Goal: Task Accomplishment & Management: Manage account settings

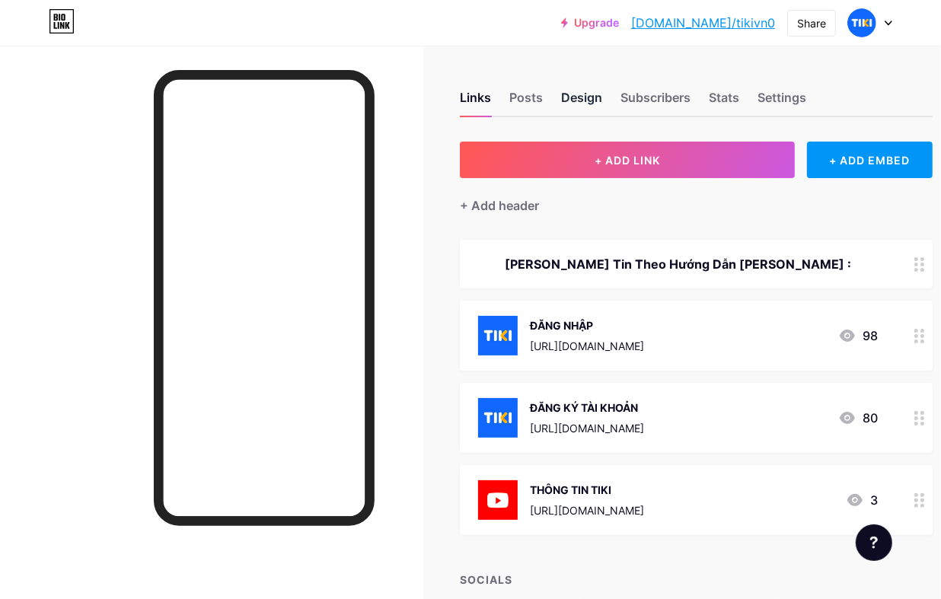
click at [579, 92] on div "Design" at bounding box center [581, 101] width 41 height 27
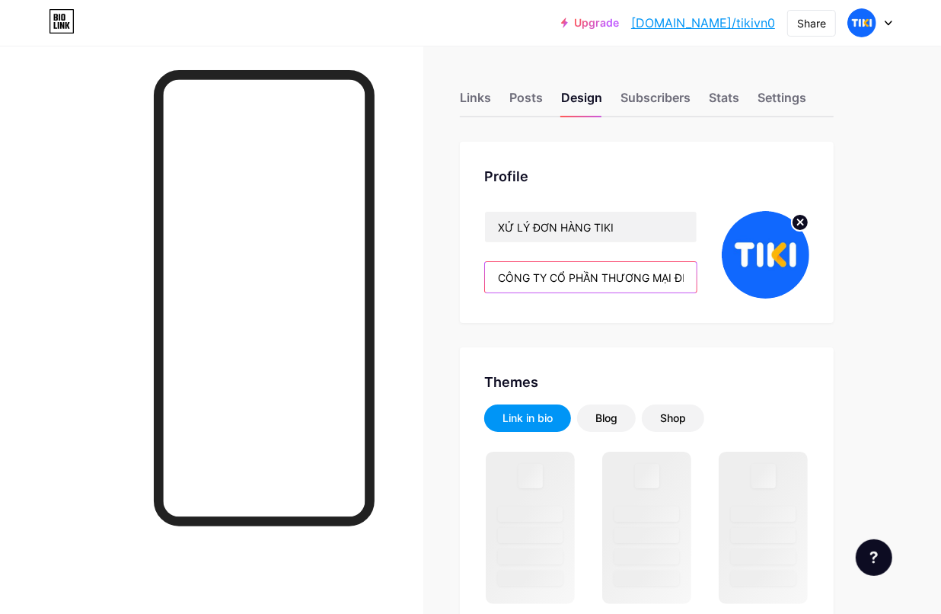
click at [678, 280] on input "CÔNG TY CỔ PHẦN THƯƠNG MẠI ĐIỆN TỬ TIKI VIỆTNAM" at bounding box center [591, 277] width 212 height 30
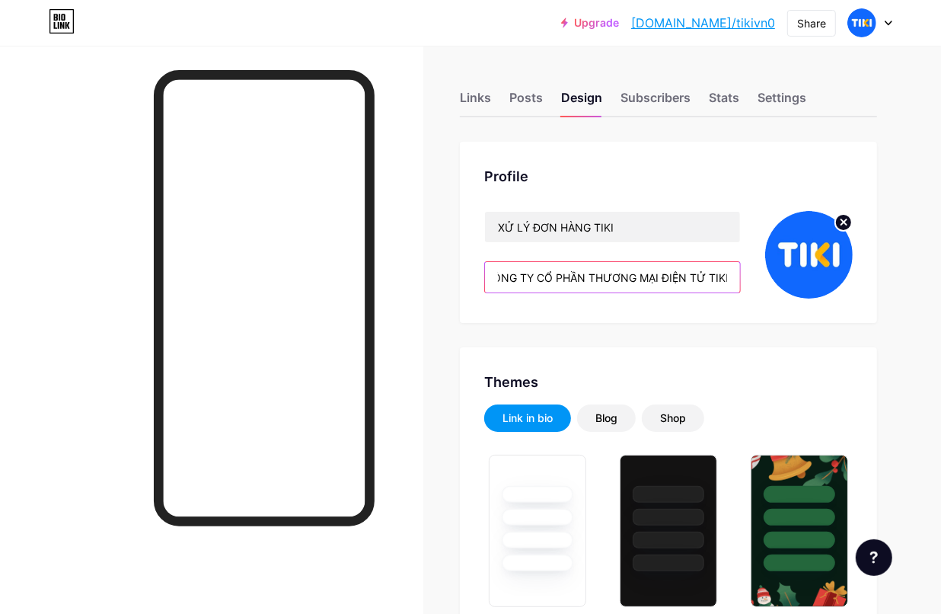
scroll to position [0, 72]
drag, startPoint x: 678, startPoint y: 280, endPoint x: 773, endPoint y: 271, distance: 94.8
click at [773, 271] on div "XỬ LÝ ĐƠN HÀNG TIKI CÔNG TY CỔ PHẦN THƯƠNG MẠI ĐIỆN TỬ TIKI VIỆTNAM" at bounding box center [668, 255] width 368 height 88
click at [704, 273] on input "CÔNG TY CỔ PHẦN THƯƠNG MẠI ĐIỆN TỬ TIKI VIỆTNAM" at bounding box center [612, 277] width 255 height 30
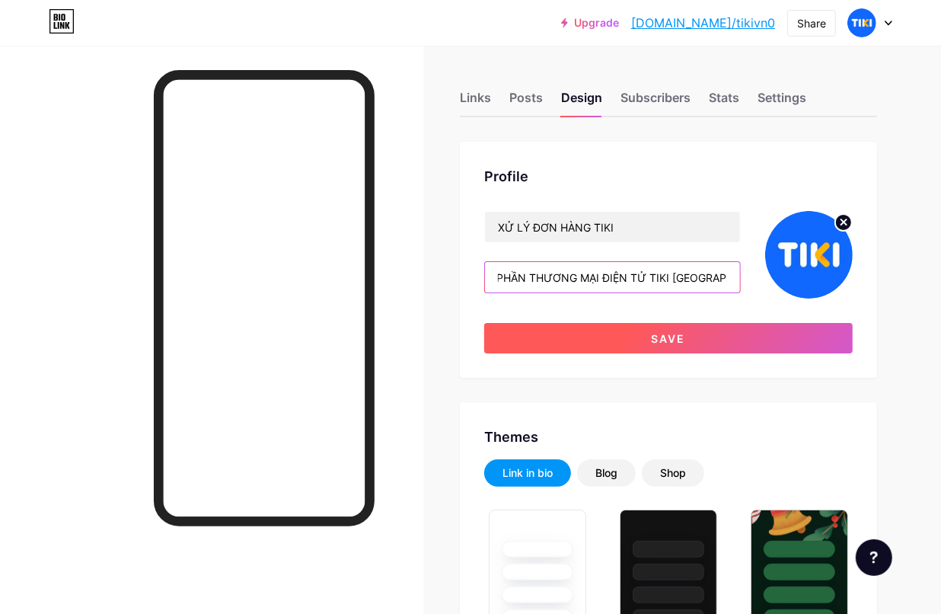
type input "CÔNG TY CỔ PHẦN THƯƠNG MẠI ĐIỆN TỬ TIKI [GEOGRAPHIC_DATA]"
click at [776, 337] on button "Save" at bounding box center [668, 338] width 368 height 30
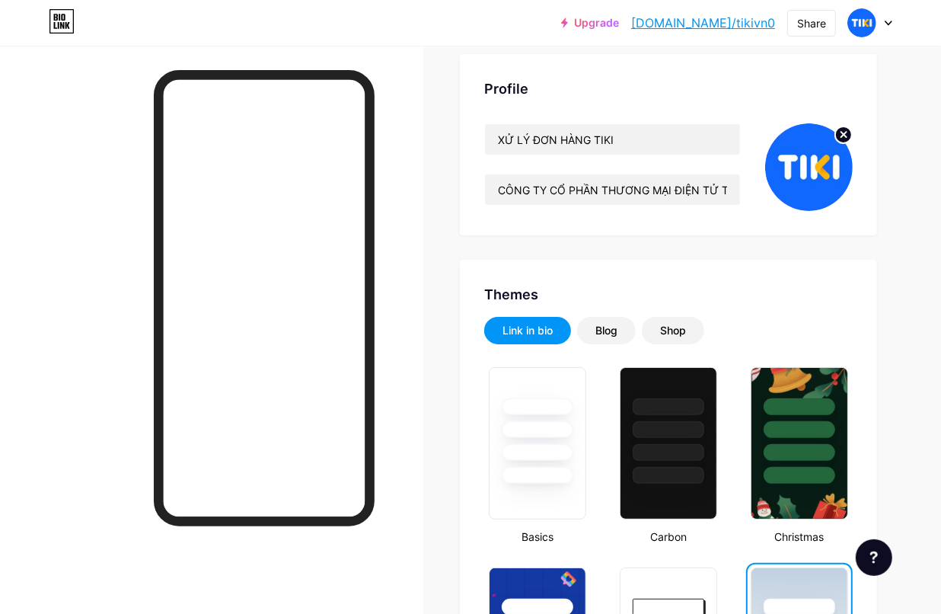
scroll to position [0, 0]
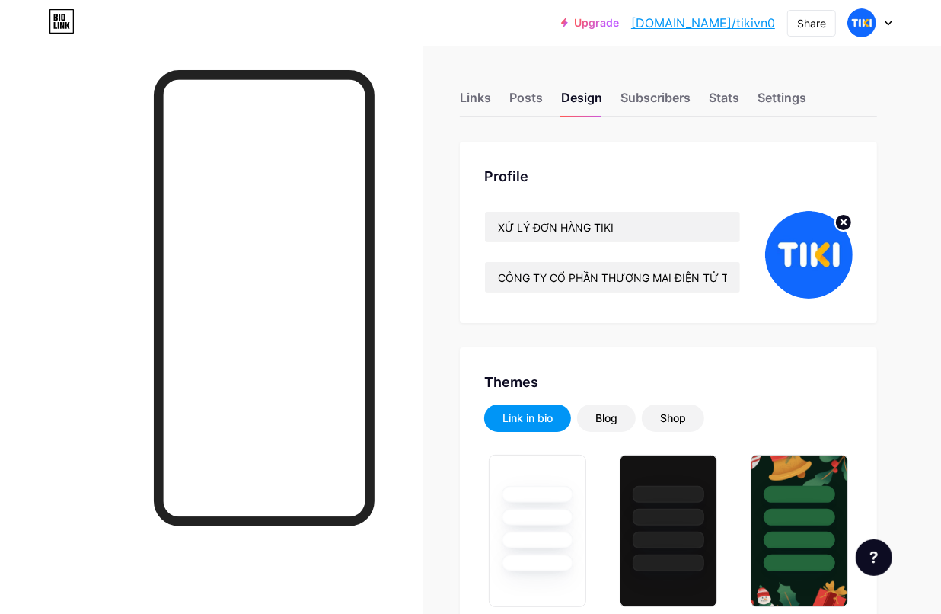
click at [483, 110] on div "Links" at bounding box center [475, 101] width 31 height 27
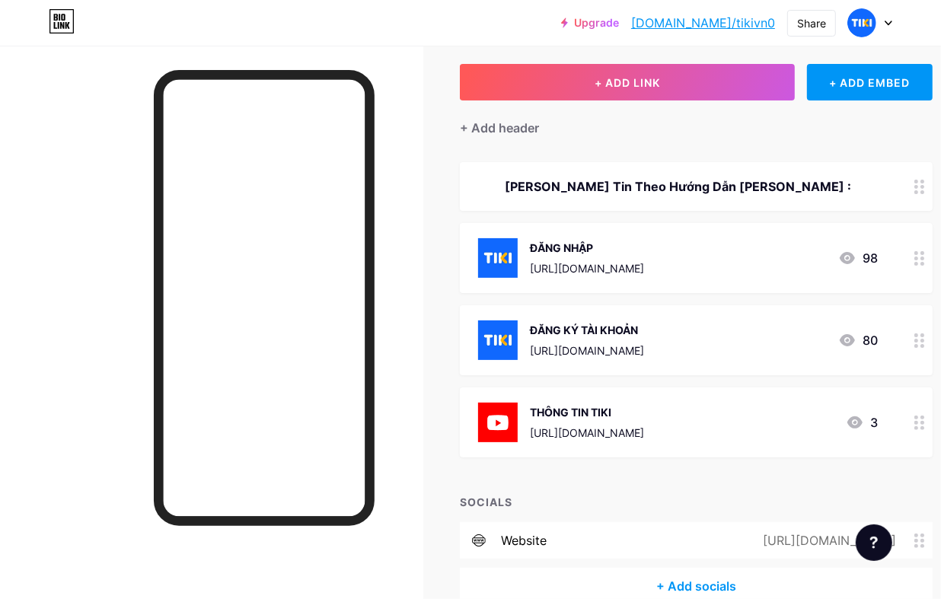
scroll to position [157, 0]
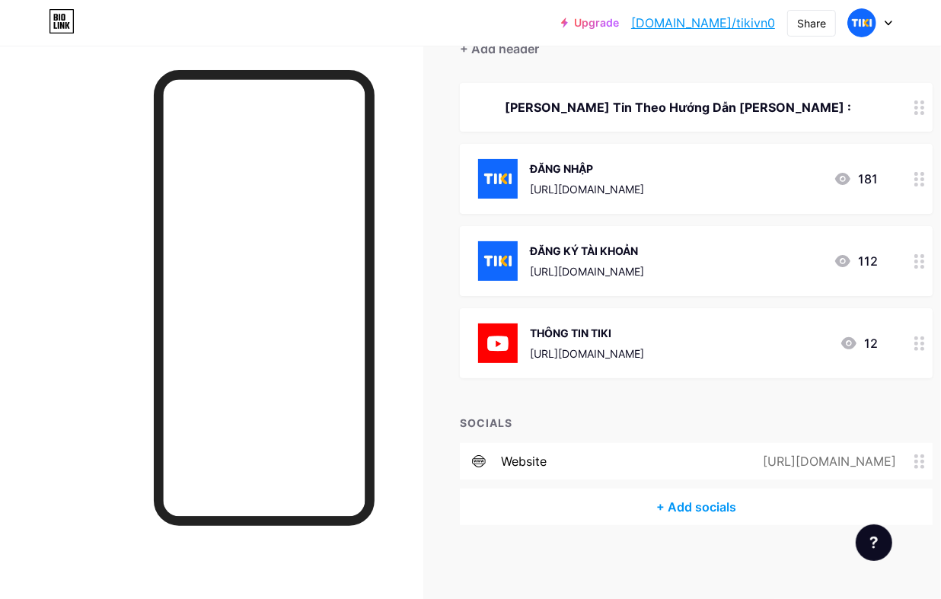
click at [679, 501] on div "+ Add socials" at bounding box center [696, 507] width 473 height 37
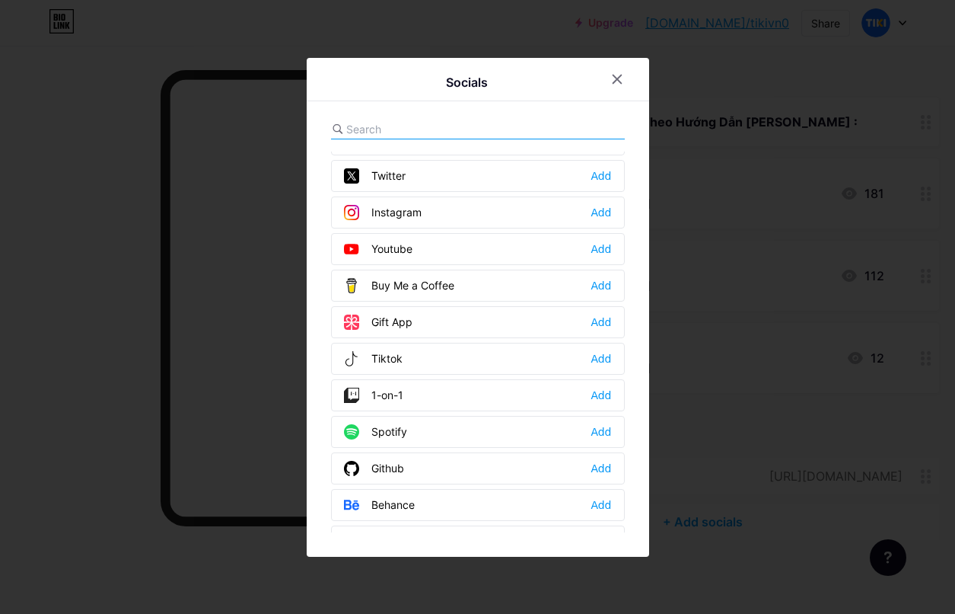
scroll to position [190, 0]
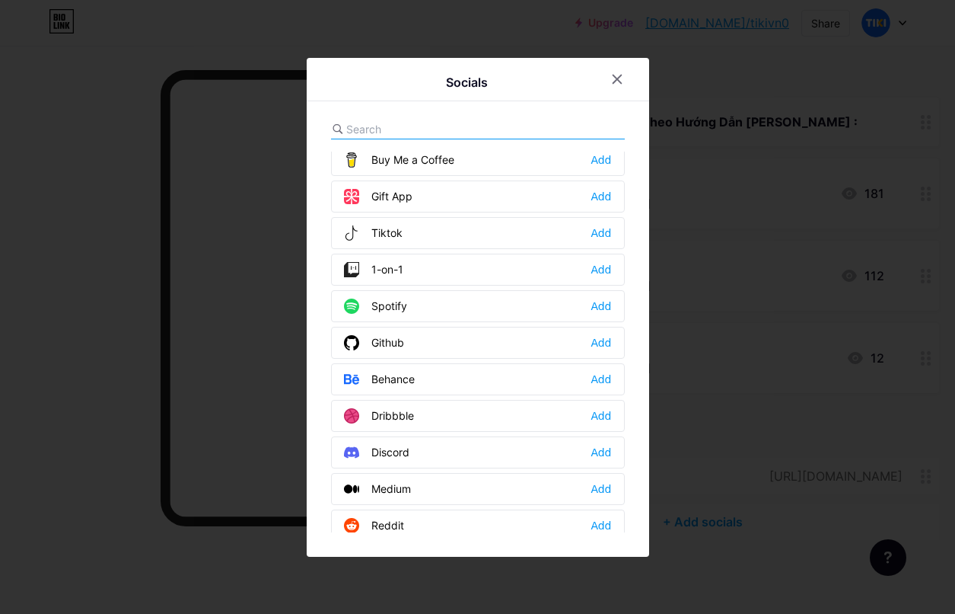
click at [435, 238] on div "Tiktok Add" at bounding box center [478, 233] width 294 height 32
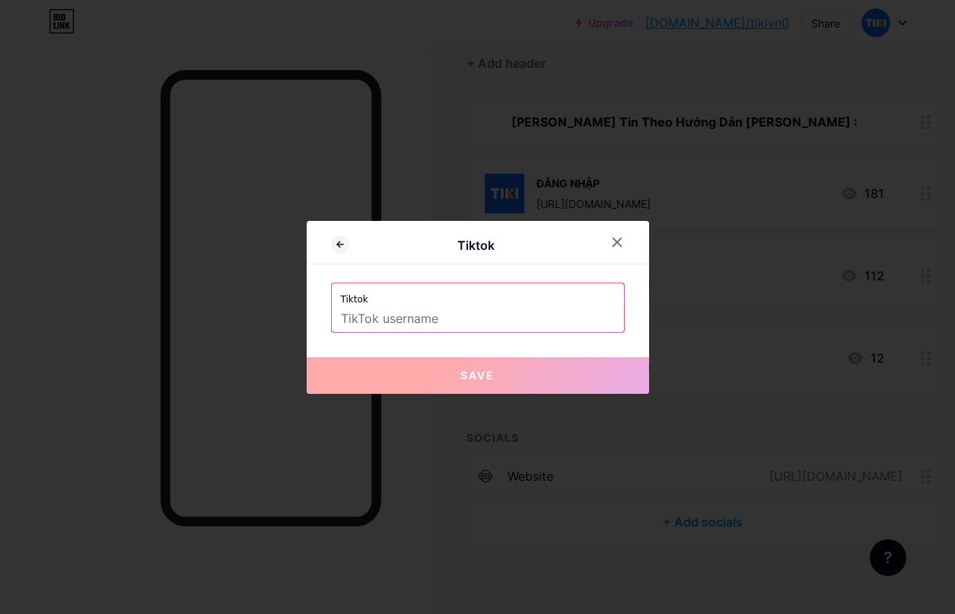
click at [483, 320] on input "text" at bounding box center [478, 319] width 274 height 26
paste input "[URL][EMAIL_ADDRESS][DOMAIN_NAME][DOMAIN_NAME]"
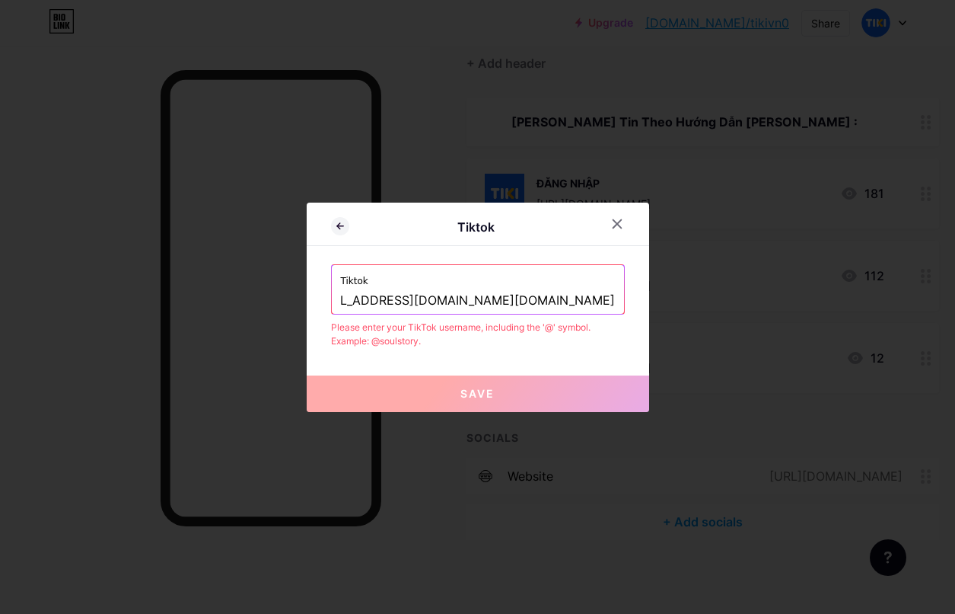
click at [415, 408] on button "Save" at bounding box center [478, 393] width 343 height 37
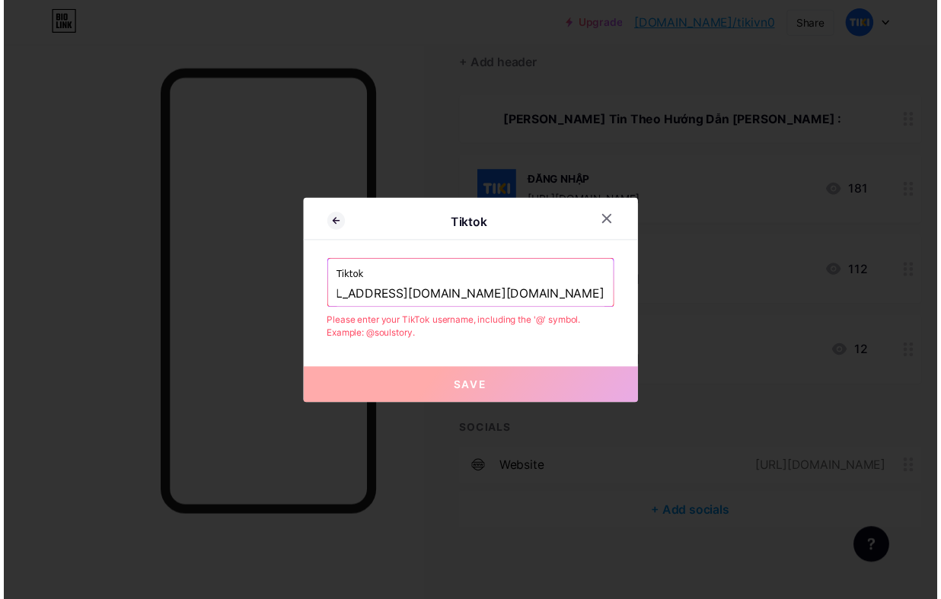
scroll to position [0, 0]
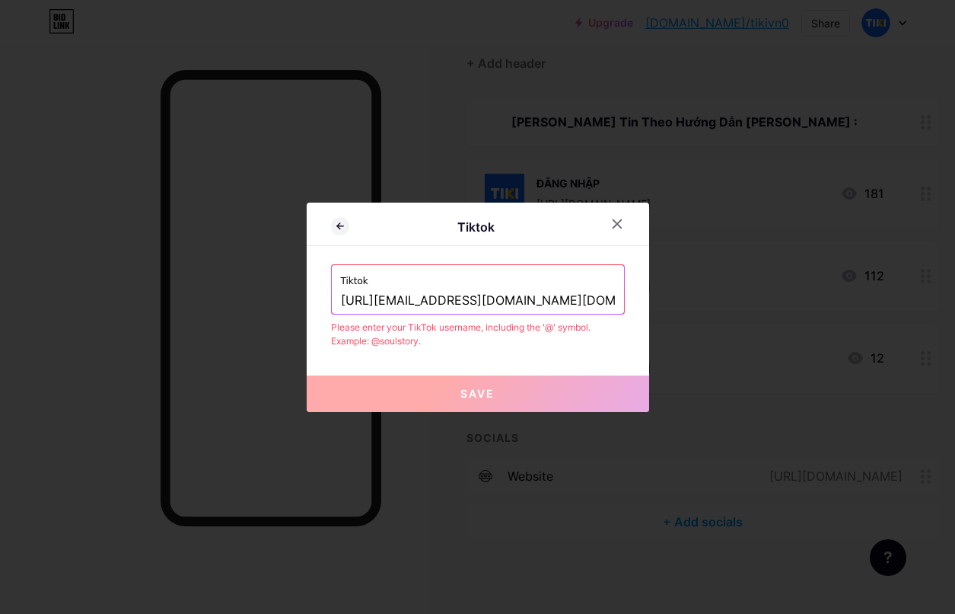
click at [480, 397] on span "Save" at bounding box center [478, 393] width 34 height 13
click at [550, 291] on input "[URL][EMAIL_ADDRESS][DOMAIN_NAME][DOMAIN_NAME]" at bounding box center [478, 301] width 274 height 26
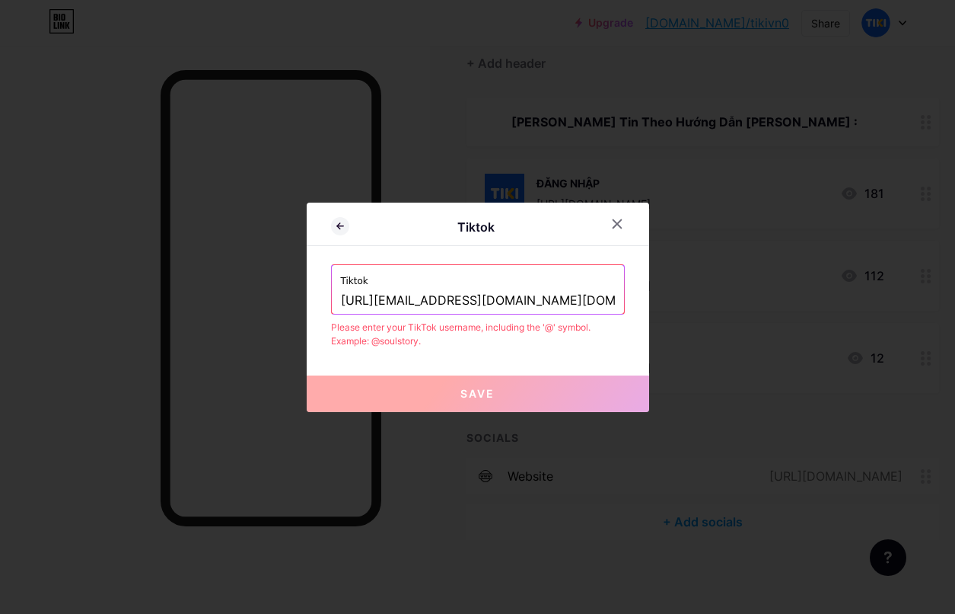
click at [530, 302] on input "[URL][EMAIL_ADDRESS][DOMAIN_NAME][DOMAIN_NAME]" at bounding box center [478, 301] width 274 height 26
paste input "text"
type input "[URL][EMAIL_ADDRESS][DOMAIN_NAME][DOMAIN_NAME]"
click at [518, 396] on button "Save" at bounding box center [478, 393] width 343 height 37
click at [499, 403] on button "Save" at bounding box center [478, 393] width 343 height 37
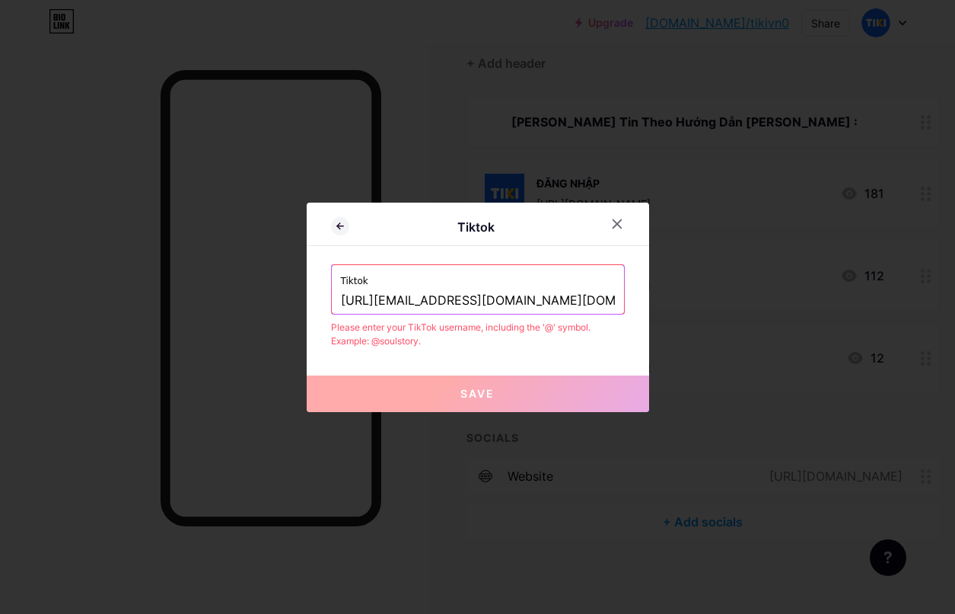
click at [499, 403] on button "Save" at bounding box center [478, 393] width 343 height 37
click at [447, 388] on button "Save" at bounding box center [478, 393] width 343 height 37
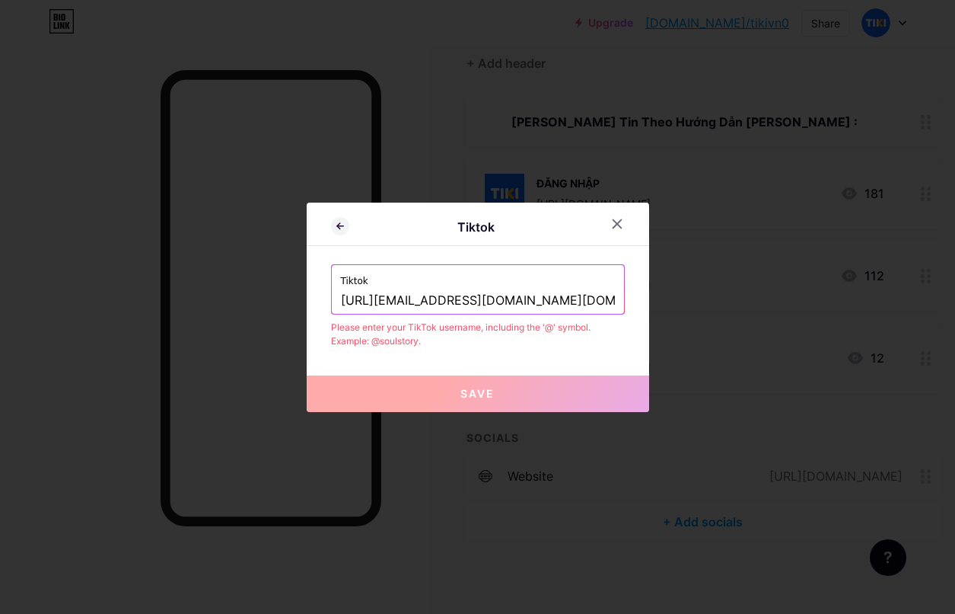
click at [447, 388] on button "Save" at bounding box center [478, 393] width 343 height 37
click at [625, 221] on div at bounding box center [617, 223] width 27 height 27
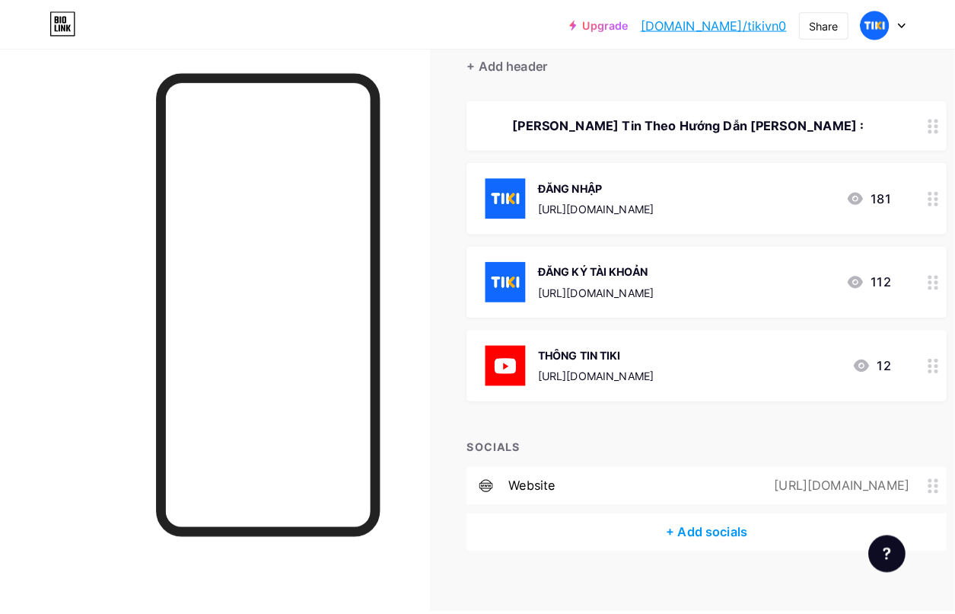
scroll to position [47, 0]
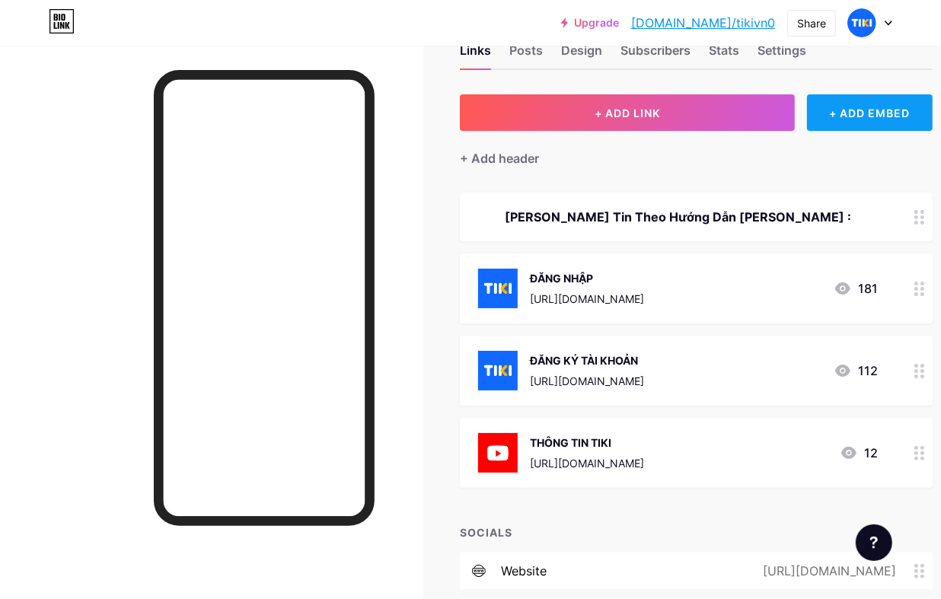
click at [873, 115] on div "+ ADD EMBED" at bounding box center [870, 112] width 126 height 37
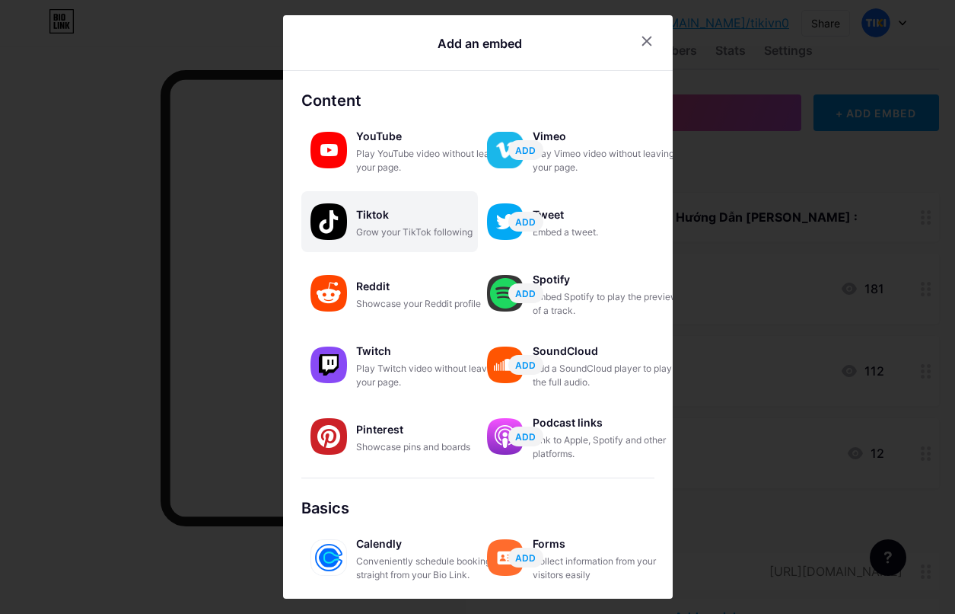
click at [400, 214] on div "Tiktok" at bounding box center [432, 214] width 152 height 21
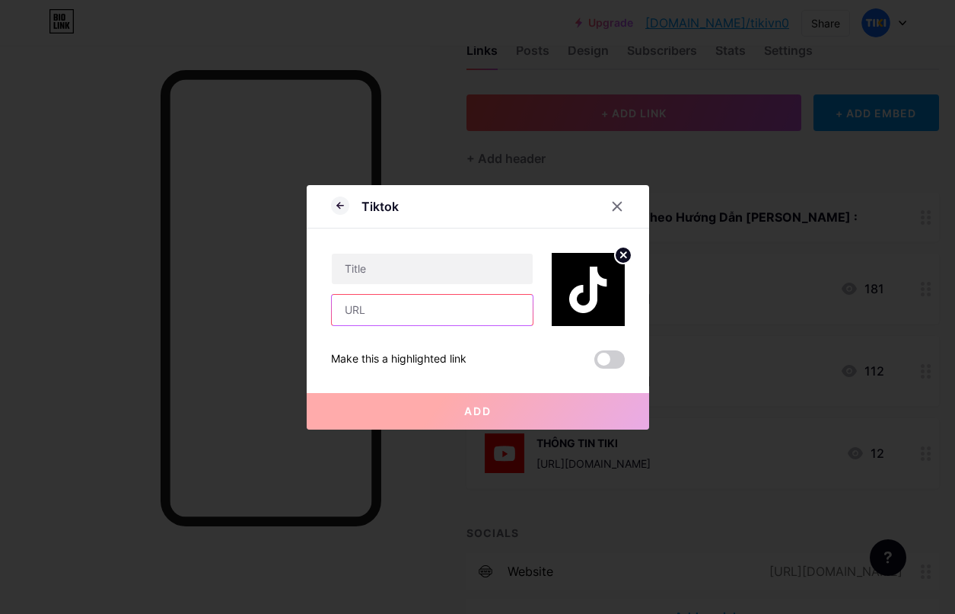
click at [419, 301] on input "text" at bounding box center [432, 310] width 201 height 30
paste input "[URL][EMAIL_ADDRESS][DOMAIN_NAME][DOMAIN_NAME]"
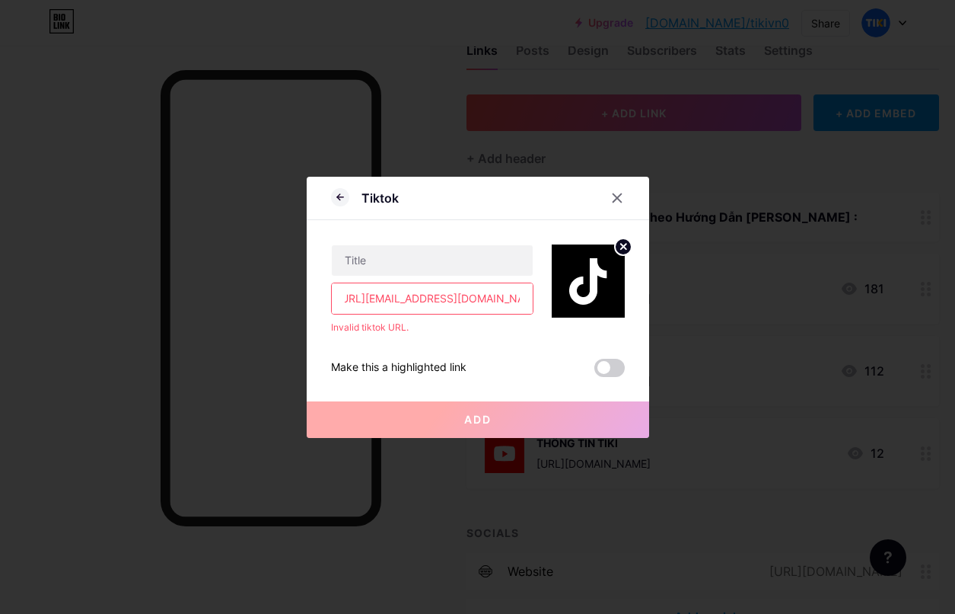
scroll to position [0, 0]
drag, startPoint x: 468, startPoint y: 298, endPoint x: 317, endPoint y: 298, distance: 150.7
click at [317, 298] on div "Tiktok [URL][EMAIL_ADDRESS][DOMAIN_NAME][DOMAIN_NAME] Invalid tiktok URL. Make …" at bounding box center [478, 307] width 343 height 261
click at [453, 297] on input "[URL][EMAIL_ADDRESS][DOMAIN_NAME][DOMAIN_NAME]" at bounding box center [432, 298] width 201 height 30
click at [477, 260] on input "text" at bounding box center [432, 260] width 201 height 30
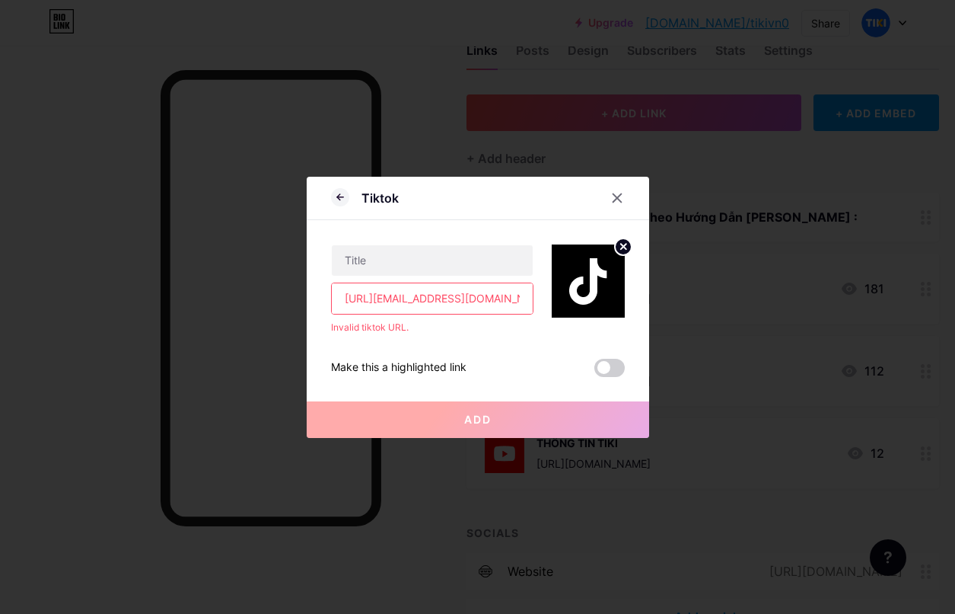
click at [489, 408] on button "Add" at bounding box center [478, 419] width 343 height 37
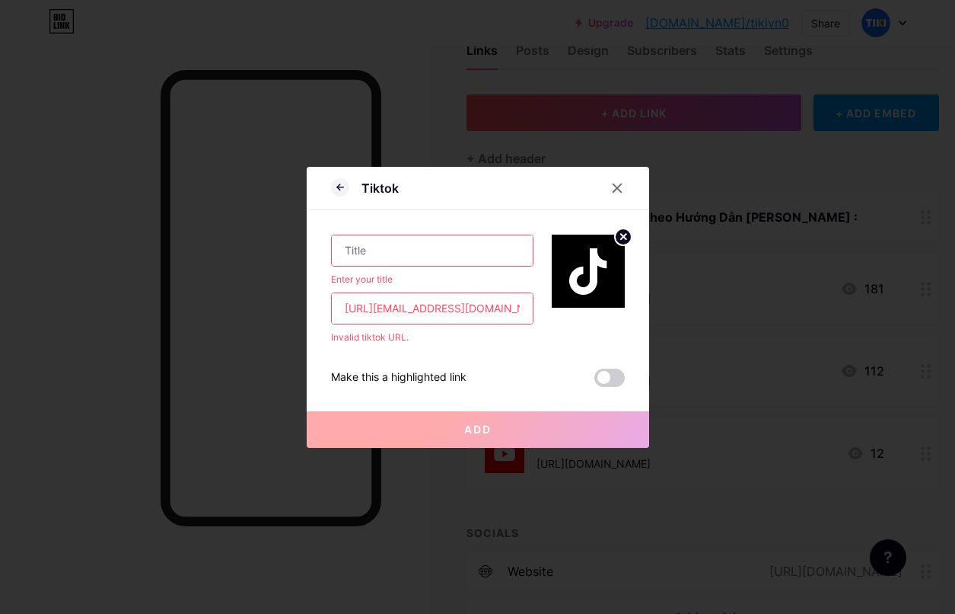
click at [448, 307] on input "[URL][EMAIL_ADDRESS][DOMAIN_NAME][DOMAIN_NAME]" at bounding box center [432, 308] width 201 height 30
click at [613, 379] on span at bounding box center [610, 377] width 30 height 18
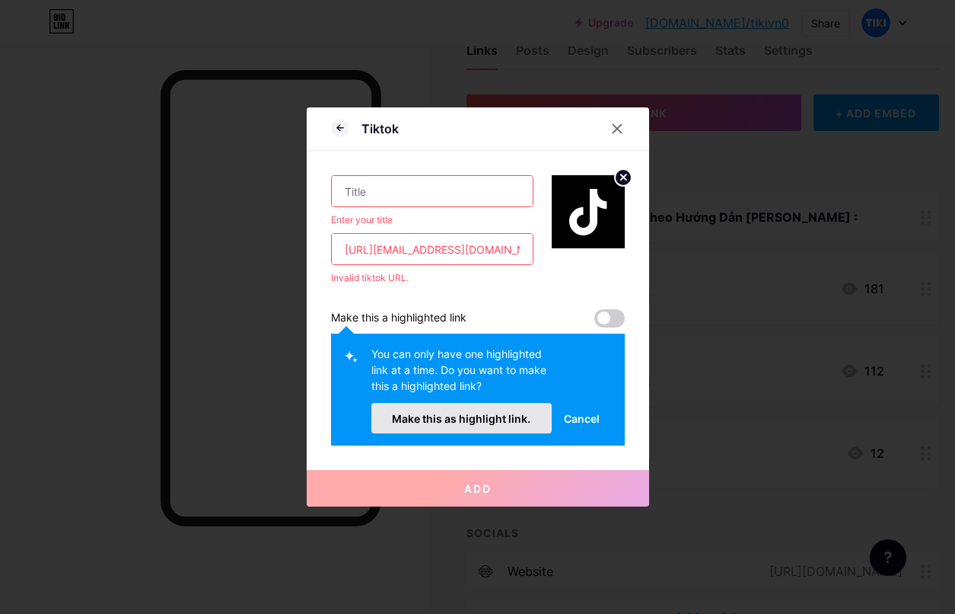
click at [470, 413] on span "Make this as highlight link." at bounding box center [461, 418] width 139 height 13
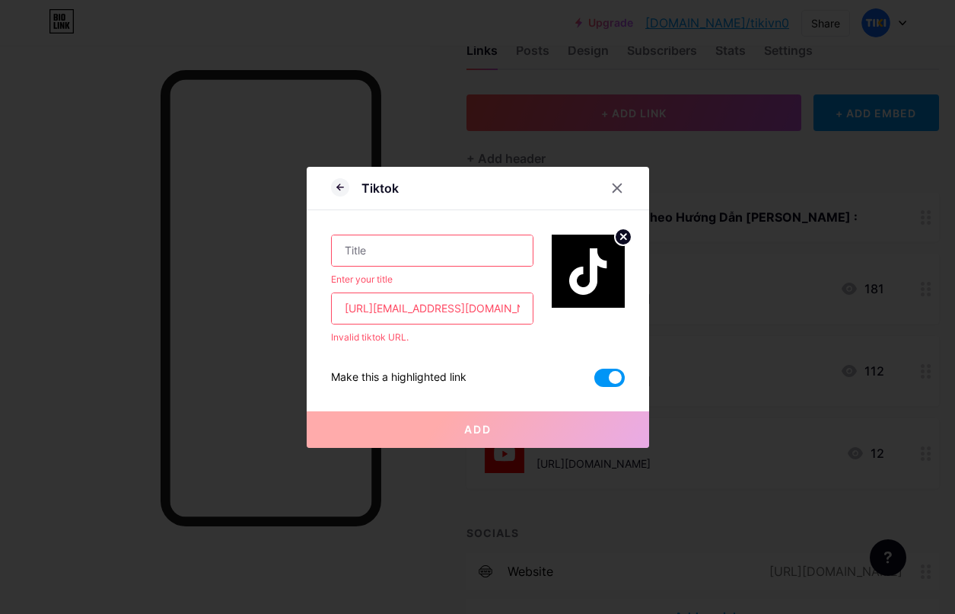
click at [478, 309] on input "[URL][EMAIL_ADDRESS][DOMAIN_NAME][DOMAIN_NAME]" at bounding box center [432, 308] width 201 height 30
click at [430, 307] on input "[URL][EMAIL_ADDRESS][DOMAIN_NAME][DOMAIN_NAME]" at bounding box center [432, 308] width 201 height 30
paste input "[DOMAIN_NAME][EMAIL_ADDRESS][DOMAIN_NAME]"
click at [499, 303] on input "[URL][EMAIL_ADDRESS][DOMAIN_NAME][DOMAIN_NAME][DOMAIN_NAME]" at bounding box center [432, 308] width 201 height 30
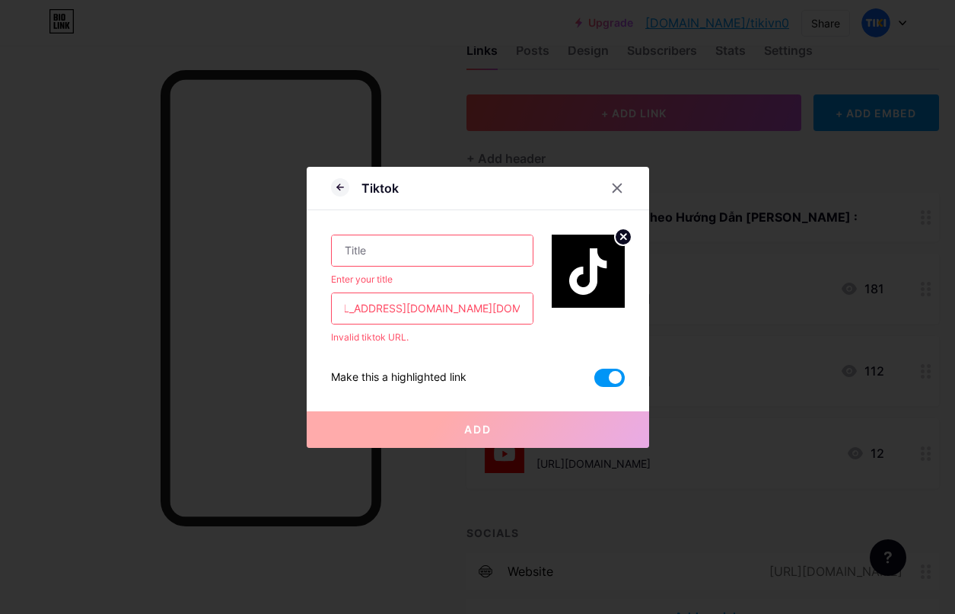
click at [499, 303] on input "[URL][EMAIL_ADDRESS][DOMAIN_NAME][DOMAIN_NAME][DOMAIN_NAME]" at bounding box center [432, 308] width 201 height 30
paste input "www.tikto"
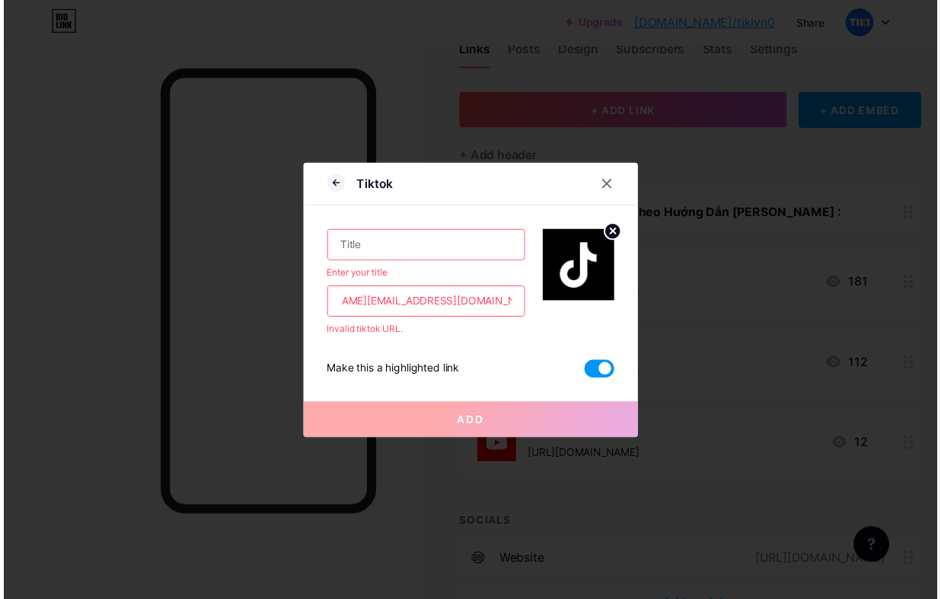
scroll to position [0, 0]
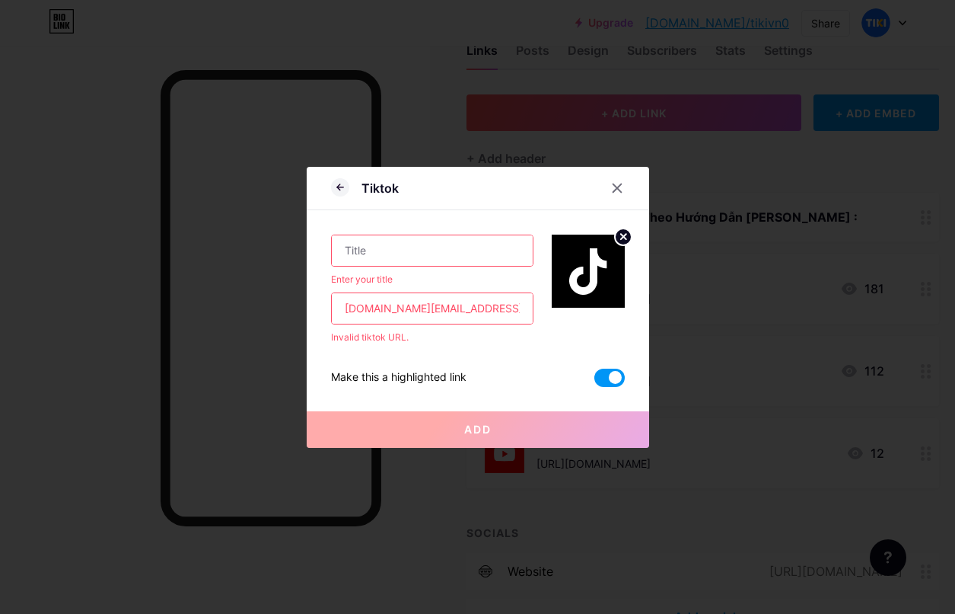
type input "[DOMAIN_NAME][EMAIL_ADDRESS][DOMAIN_NAME]"
click at [580, 185] on div "Tiktok" at bounding box center [478, 192] width 343 height 36
click at [617, 183] on icon at bounding box center [617, 188] width 12 height 12
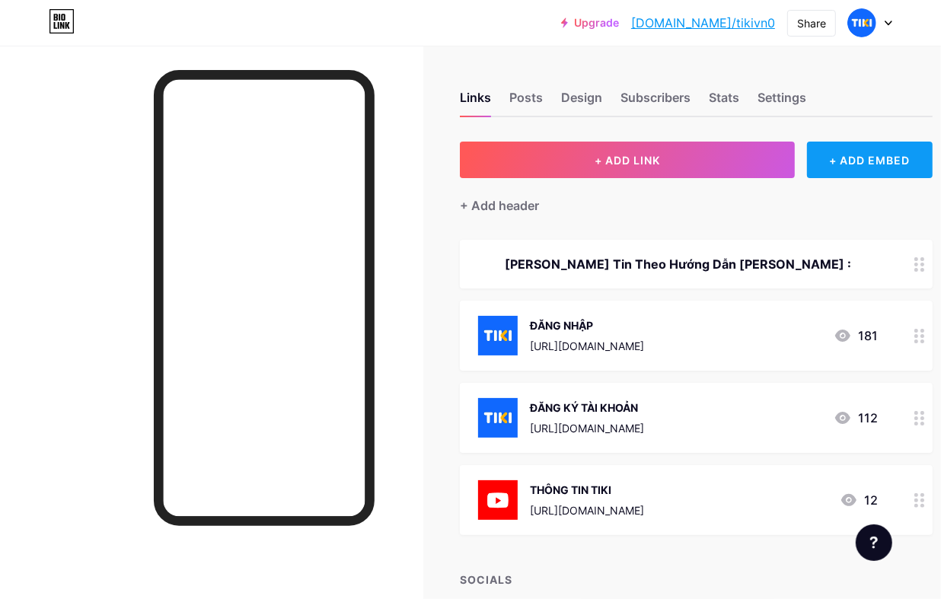
click at [860, 168] on div "+ ADD EMBED" at bounding box center [870, 160] width 126 height 37
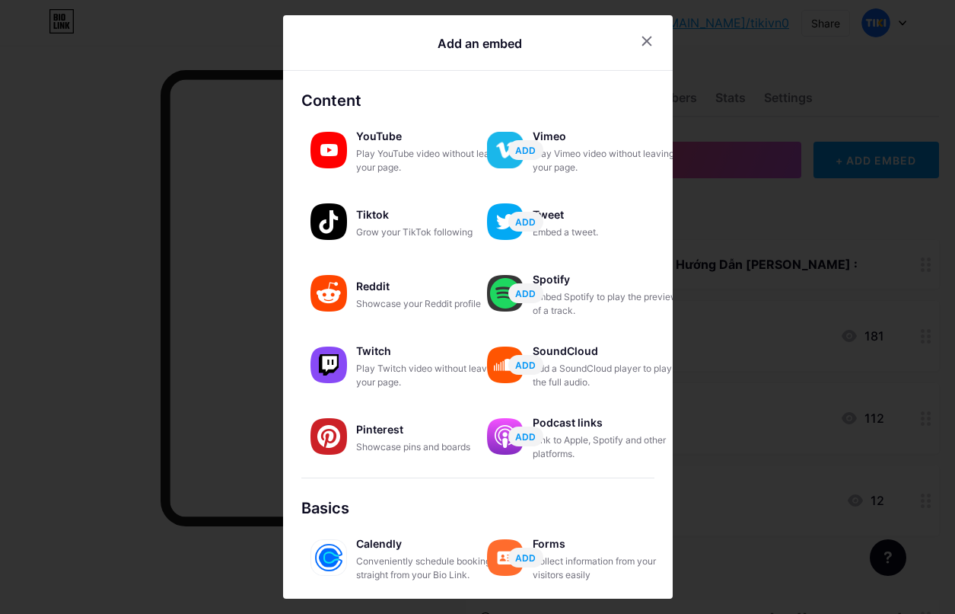
click at [742, 293] on div at bounding box center [477, 307] width 955 height 614
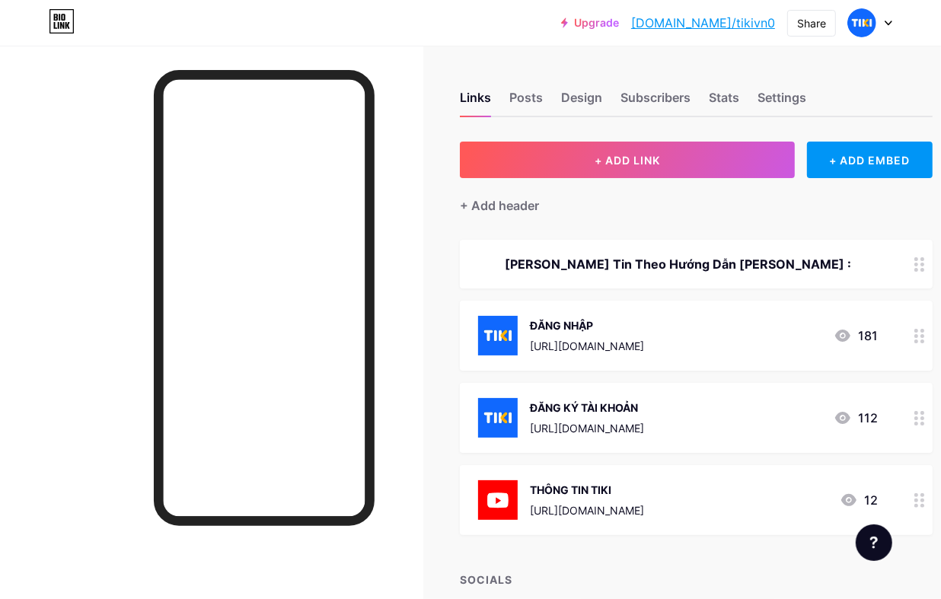
click at [684, 553] on div "+ ADD LINK + ADD EMBED + Add header [PERSON_NAME] Tin Theo Hướng Dẫn [PERSON_NA…" at bounding box center [696, 412] width 473 height 541
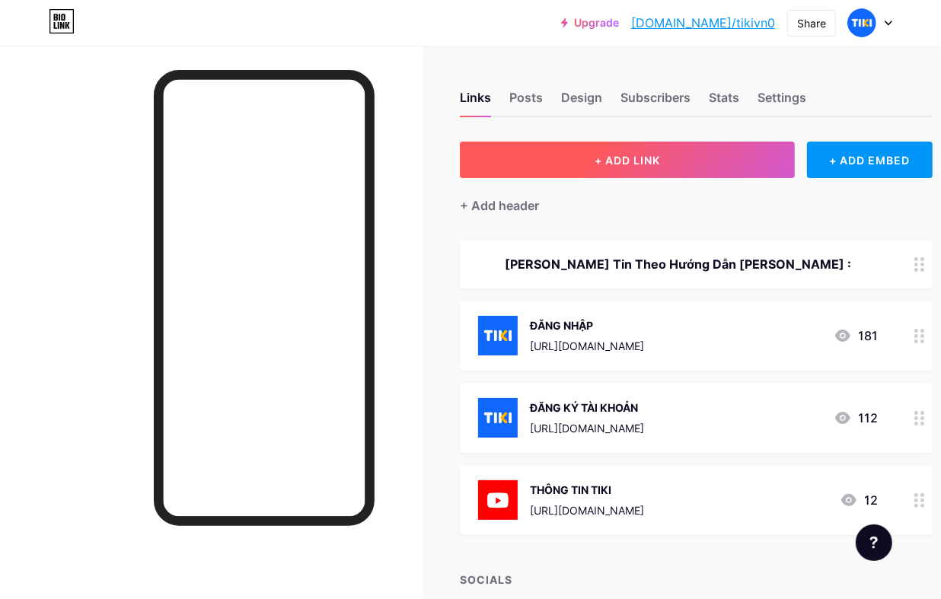
click at [754, 162] on button "+ ADD LINK" at bounding box center [627, 160] width 335 height 37
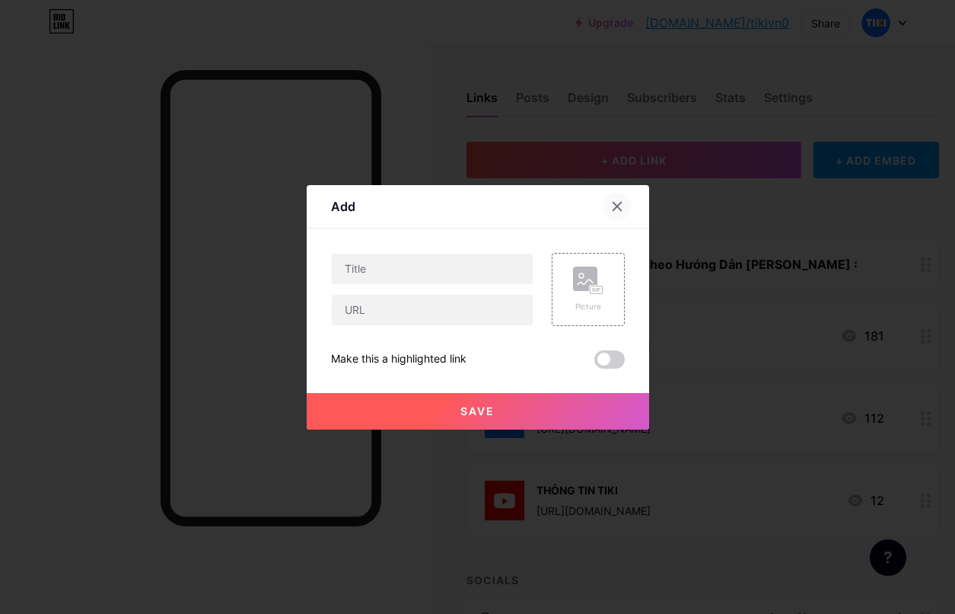
click at [617, 209] on icon at bounding box center [617, 206] width 12 height 12
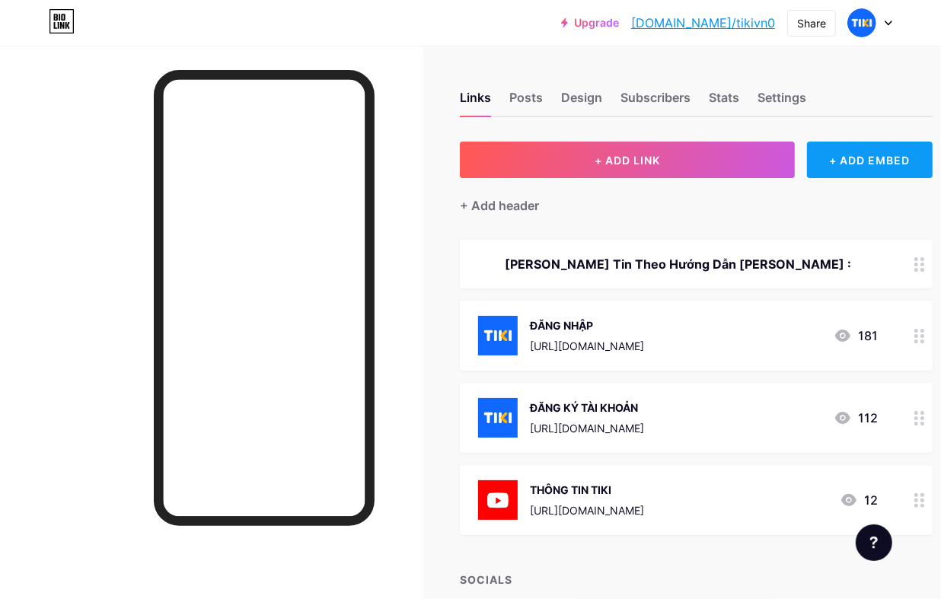
click at [884, 162] on div "+ ADD EMBED" at bounding box center [870, 160] width 126 height 37
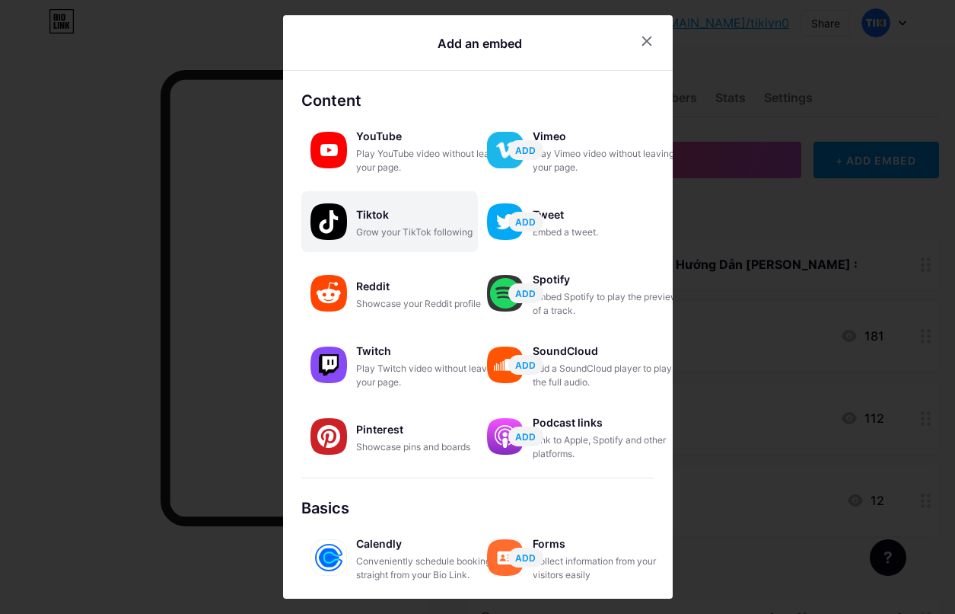
click at [377, 225] on div "Grow your TikTok following" at bounding box center [432, 232] width 152 height 14
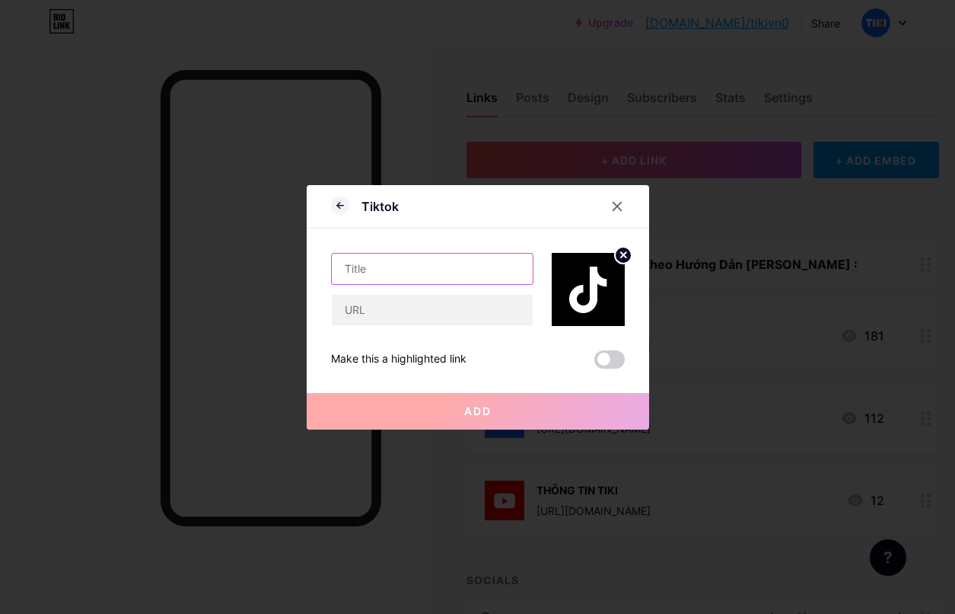
click at [432, 275] on input "text" at bounding box center [432, 269] width 201 height 30
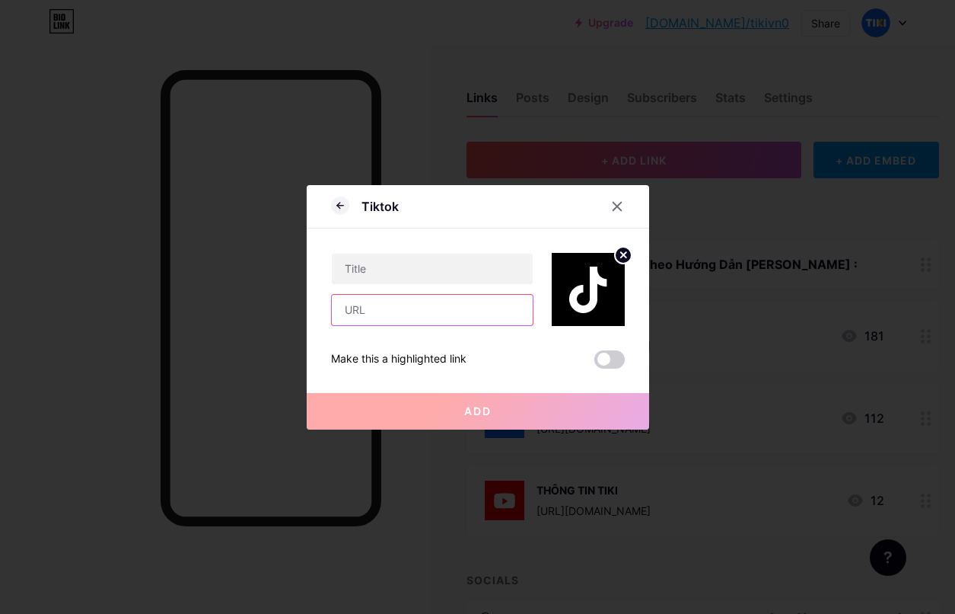
click at [419, 317] on input "text" at bounding box center [432, 310] width 201 height 30
paste input "Em cho Chị hỏi Em bao nhiêu tuổi và có tài khoản ngân hàng để nhận lương cuối n…"
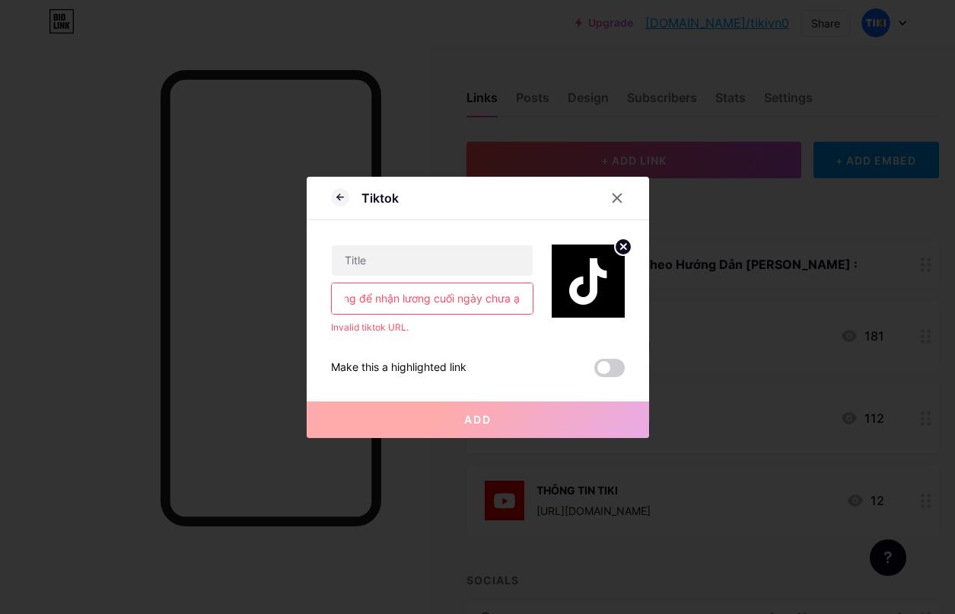
click at [435, 301] on input "Em cho Chị hỏi Em bao nhiêu tuổi và có tài khoản ngân hàng để nhận lương cuối n…" at bounding box center [432, 298] width 201 height 30
paste input "[URL][EMAIL_ADDRESS][DOMAIN_NAME][DOMAIN_NAME]"
click at [408, 410] on button "Add" at bounding box center [478, 419] width 343 height 37
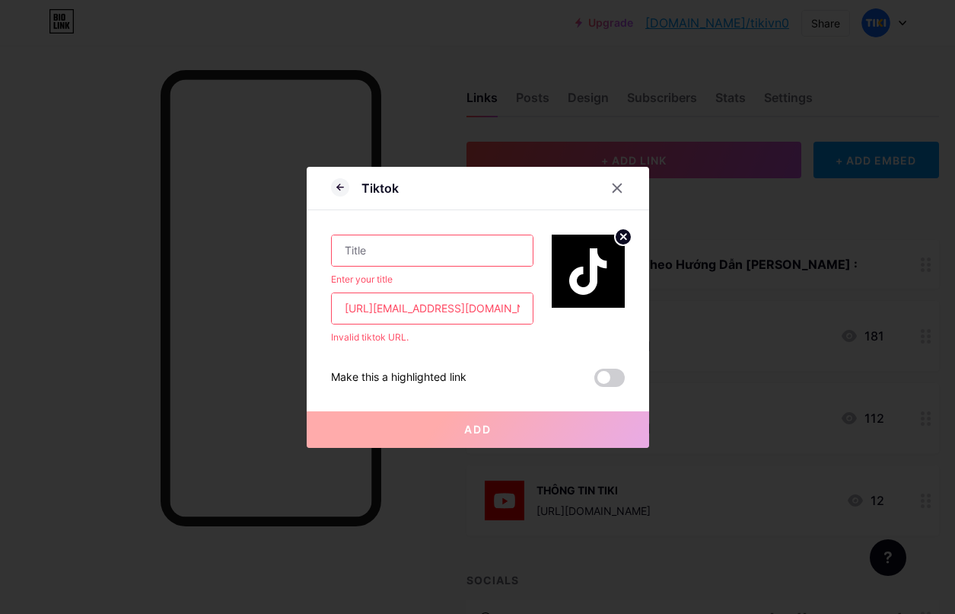
click at [403, 423] on button "Add" at bounding box center [478, 429] width 343 height 37
click at [394, 260] on input "text" at bounding box center [432, 250] width 201 height 30
click at [537, 295] on div at bounding box center [579, 270] width 91 height 73
click at [595, 375] on span at bounding box center [610, 377] width 30 height 18
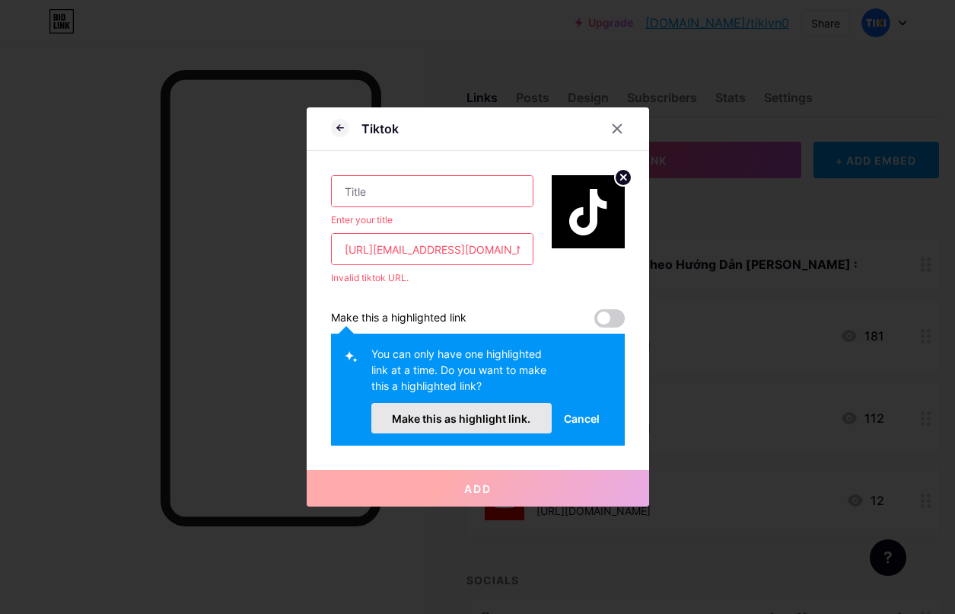
click at [512, 424] on span "Make this as highlight link." at bounding box center [461, 418] width 139 height 13
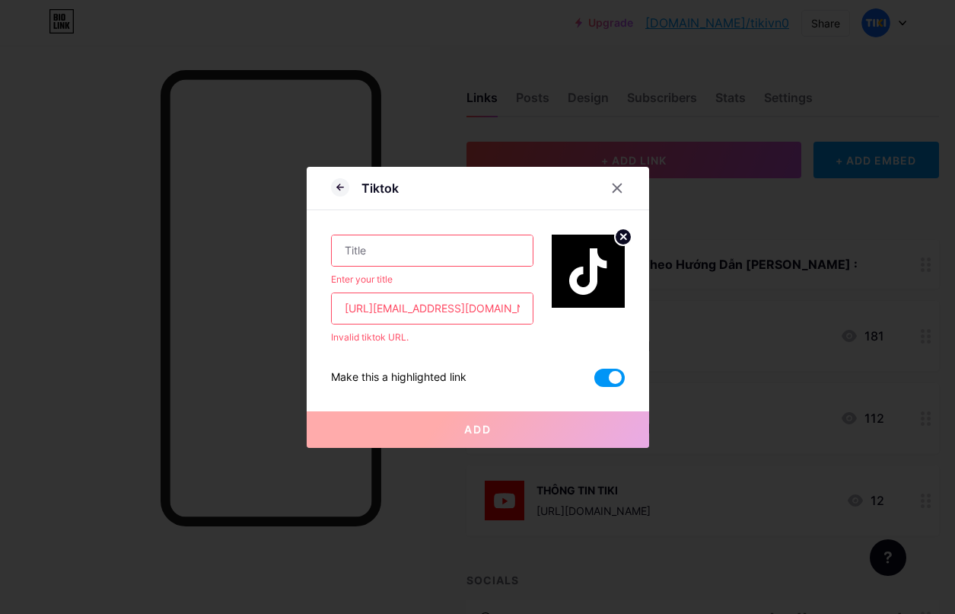
click at [497, 316] on input "[URL][EMAIL_ADDRESS][DOMAIN_NAME][DOMAIN_NAME]" at bounding box center [432, 308] width 201 height 30
click at [436, 301] on input "[URL][EMAIL_ADDRESS][DOMAIN_NAME][DOMAIN_NAME]" at bounding box center [432, 308] width 201 height 30
paste input "/video/7267805492188138760"
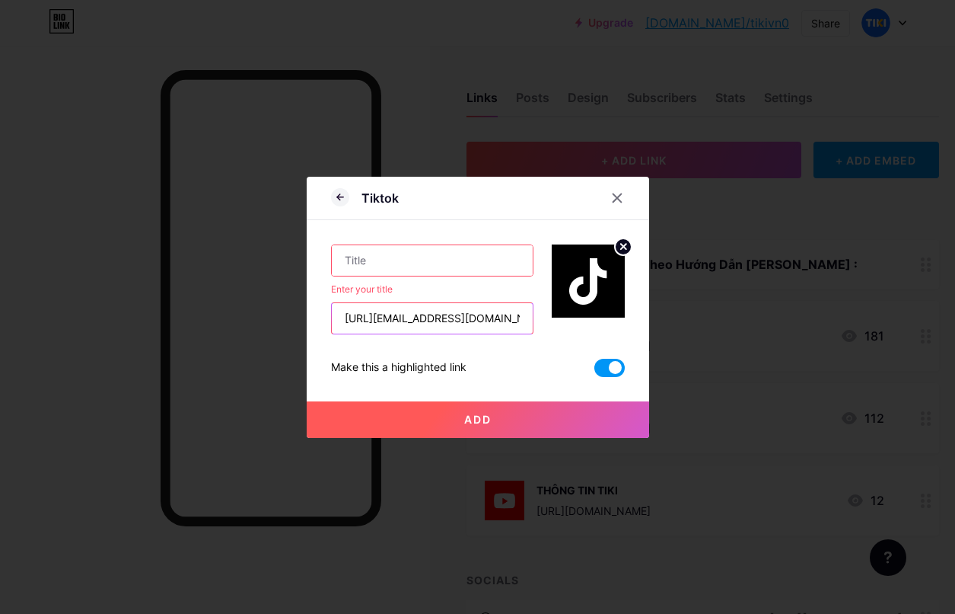
click at [474, 324] on input "[URL][EMAIL_ADDRESS][DOMAIN_NAME][DOMAIN_NAME]" at bounding box center [432, 318] width 201 height 30
paste input "542729890932460808"
type input "[URL][EMAIL_ADDRESS][DOMAIN_NAME][DOMAIN_NAME]"
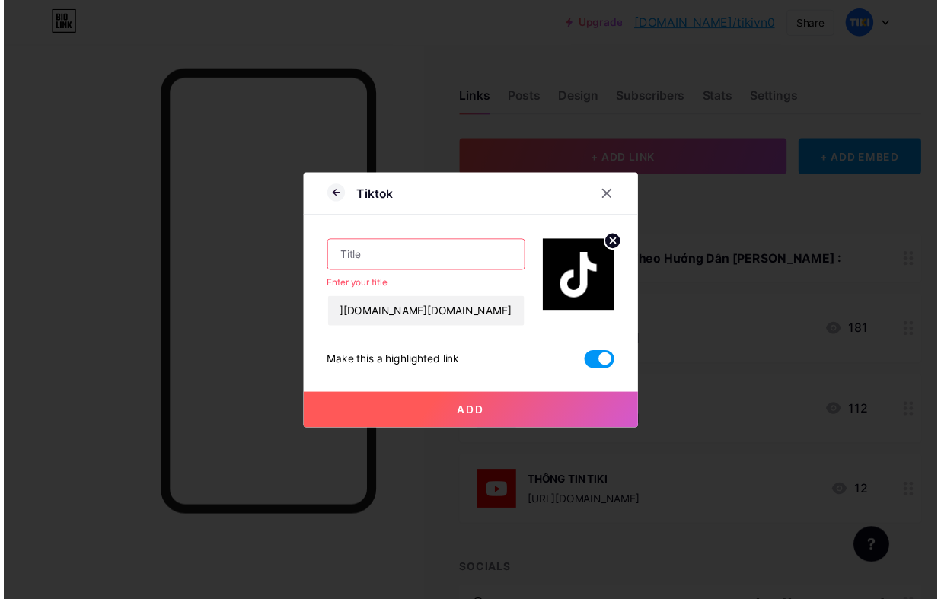
scroll to position [0, 0]
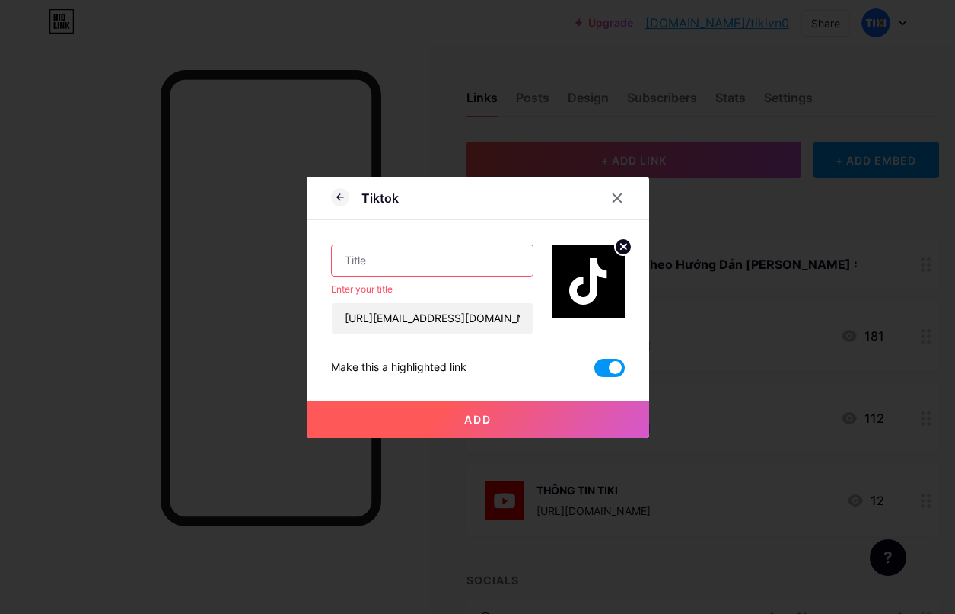
click at [464, 251] on input "text" at bounding box center [432, 260] width 201 height 30
type input "TIKTOK"
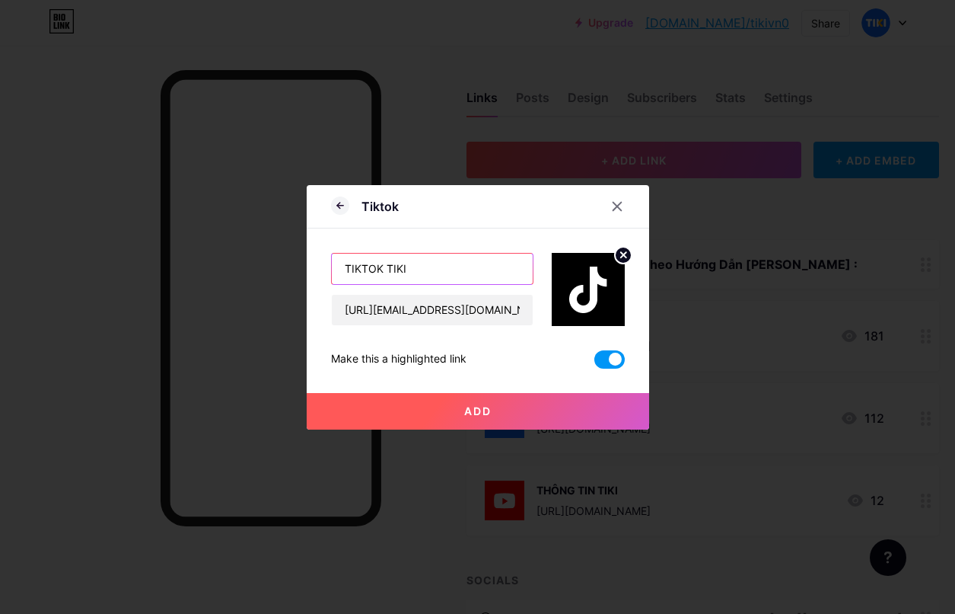
type input "TIKTOK TIKI"
click at [442, 416] on button "Add" at bounding box center [478, 411] width 343 height 37
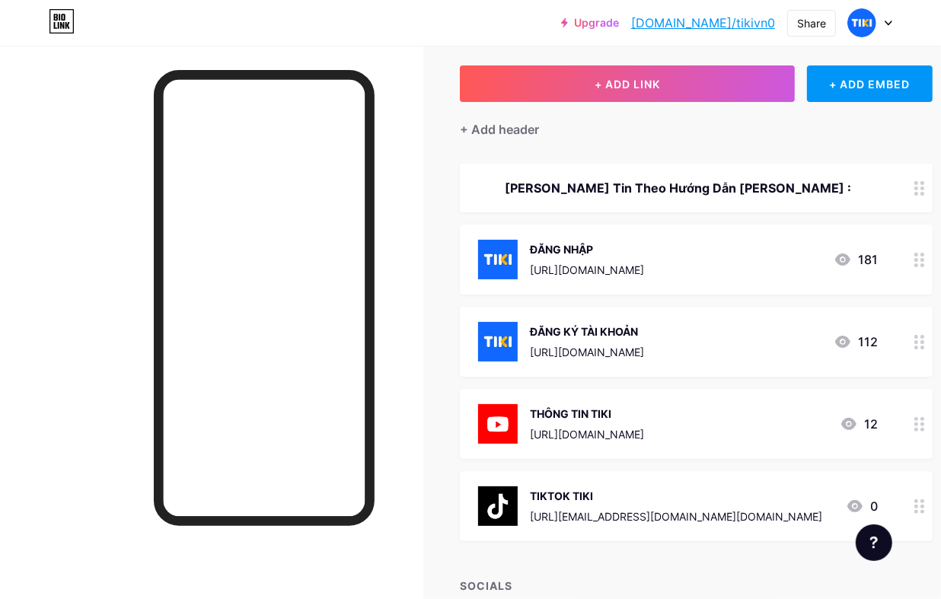
scroll to position [190, 0]
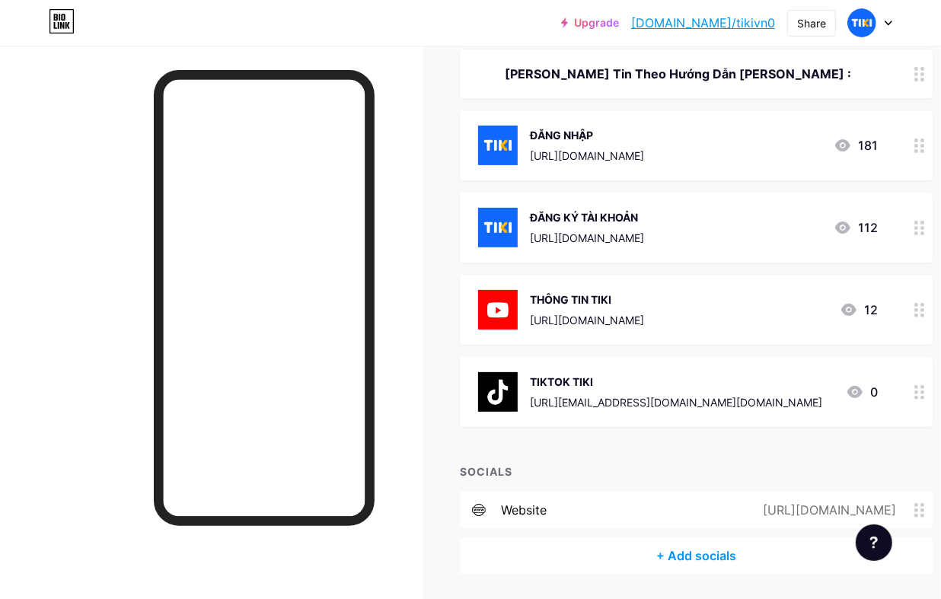
click at [920, 396] on icon at bounding box center [919, 392] width 11 height 14
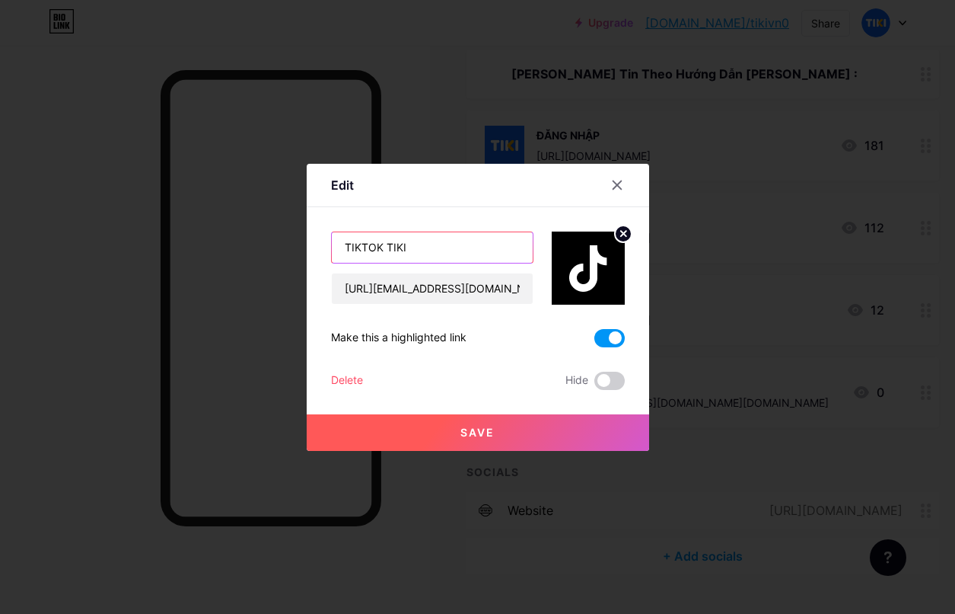
click at [449, 245] on input "TIKTOK TIKI" at bounding box center [432, 247] width 201 height 30
click at [438, 237] on input "TIKTOK TIKI" at bounding box center [432, 247] width 201 height 30
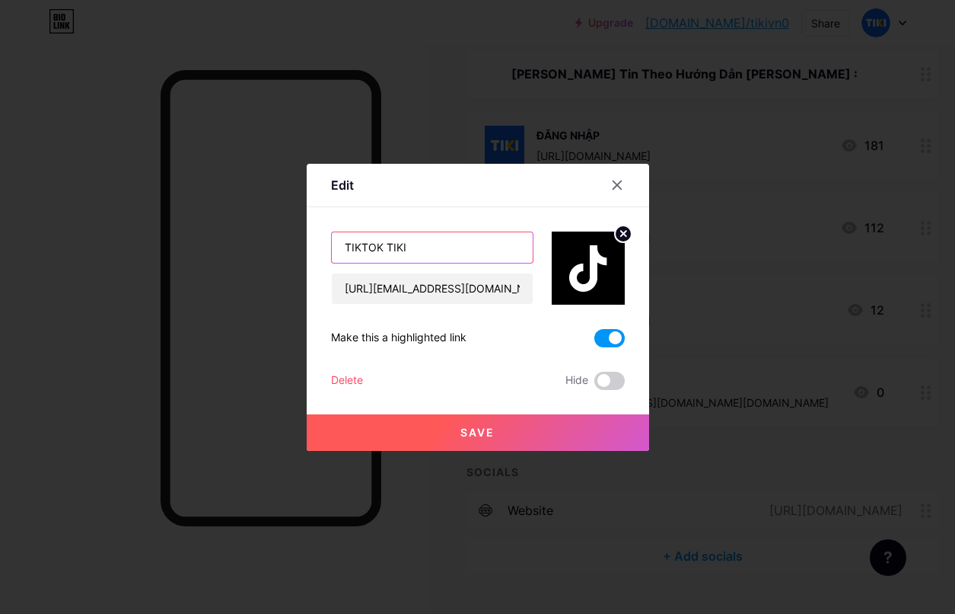
click at [438, 237] on input "TIKTOK TIKI" at bounding box center [432, 247] width 201 height 30
click at [438, 241] on input "TIKTOK TIKI" at bounding box center [432, 247] width 201 height 30
paste input "tiki.official"
type input "tiki.official"
click at [458, 432] on button "Save" at bounding box center [478, 432] width 343 height 37
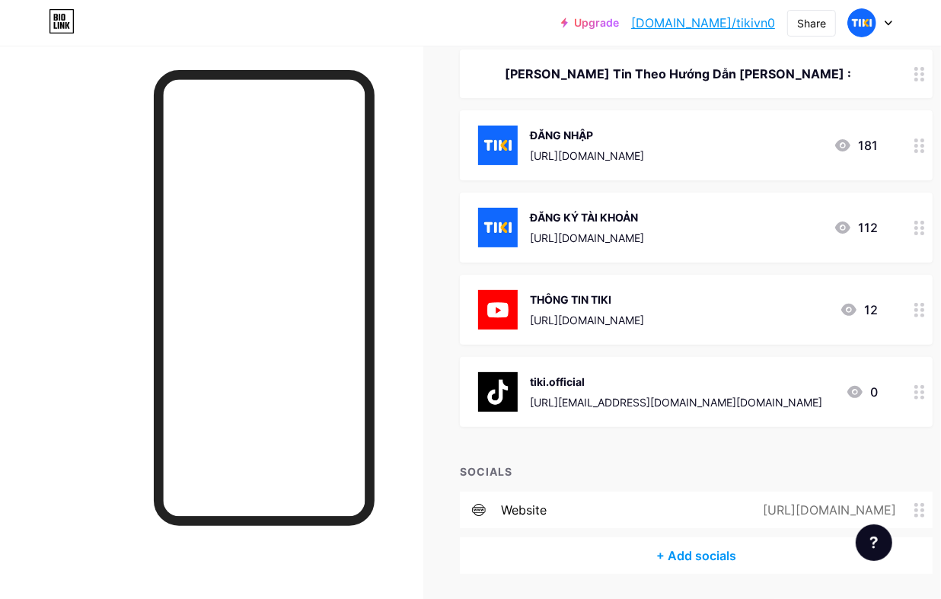
click at [445, 62] on div "Links Posts Design Subscribers Stats Settings + ADD LINK + ADD EMBED + Add head…" at bounding box center [498, 252] width 996 height 795
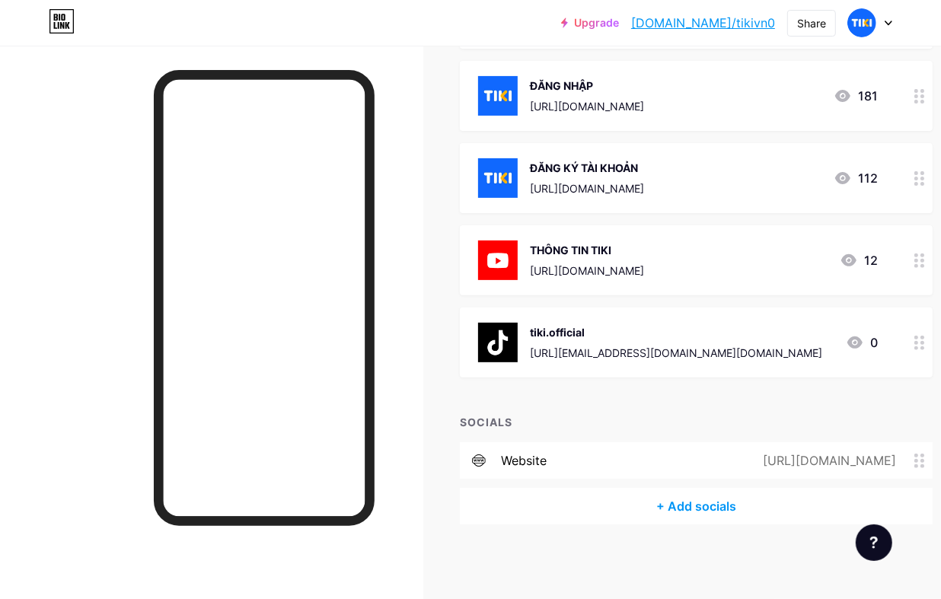
click at [709, 497] on div "+ Add socials" at bounding box center [696, 506] width 473 height 37
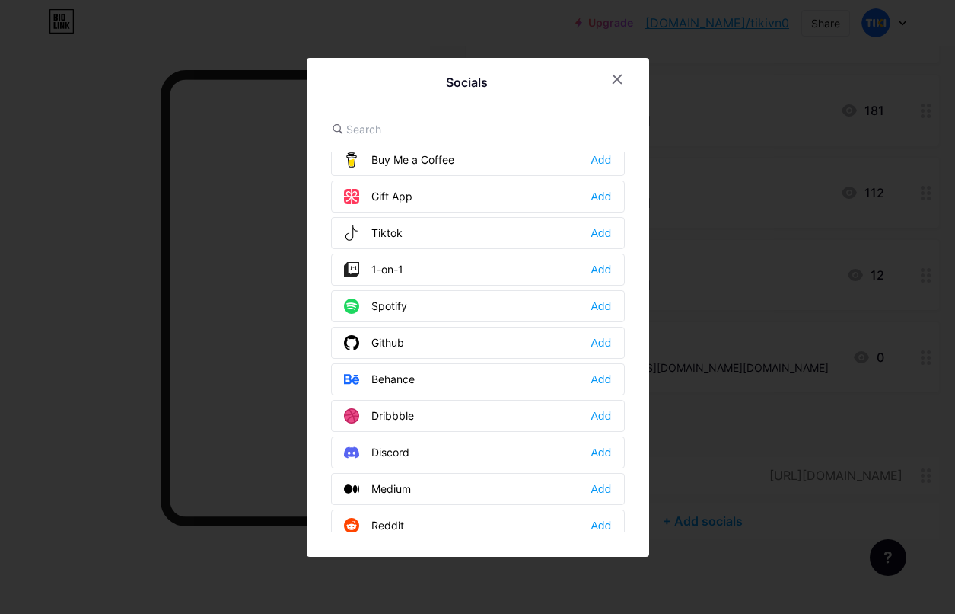
click at [439, 234] on div "Tiktok Add" at bounding box center [478, 233] width 294 height 32
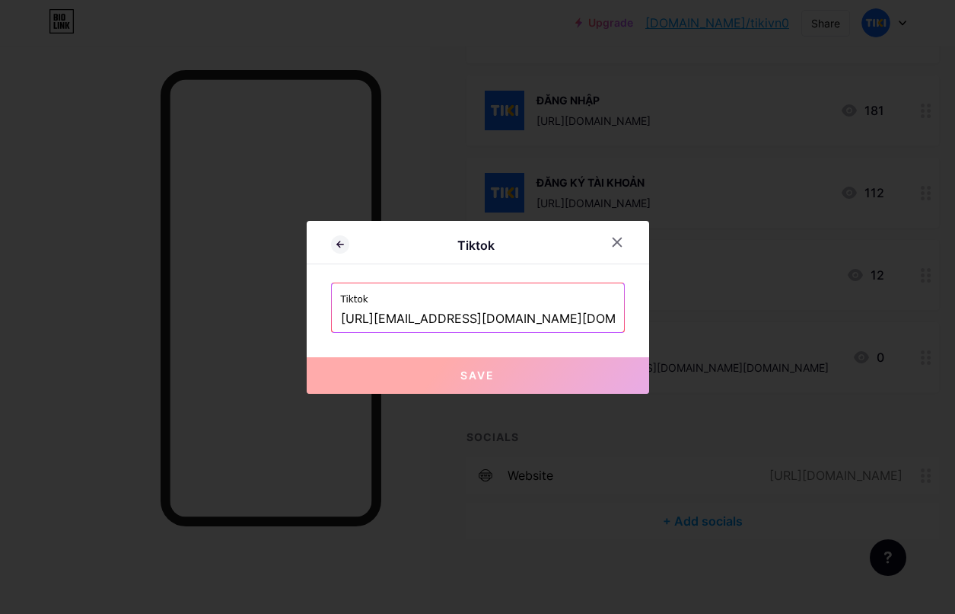
click at [512, 314] on input "[URL][EMAIL_ADDRESS][DOMAIN_NAME][DOMAIN_NAME]" at bounding box center [478, 319] width 274 height 26
paste input "/video/7542729890932460808"
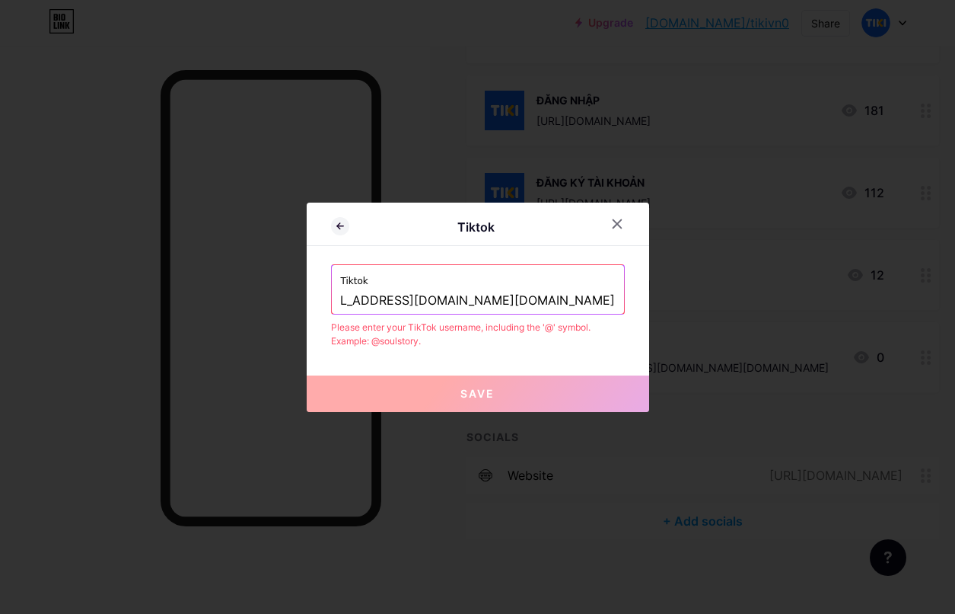
click at [489, 301] on input "[URL][EMAIL_ADDRESS][DOMAIN_NAME][DOMAIN_NAME]" at bounding box center [478, 301] width 274 height 26
type input "[URL][EMAIL_ADDRESS][DOMAIN_NAME][DOMAIN_NAME]"
click at [461, 293] on input "[URL][EMAIL_ADDRESS][DOMAIN_NAME][DOMAIN_NAME]" at bounding box center [478, 301] width 274 height 26
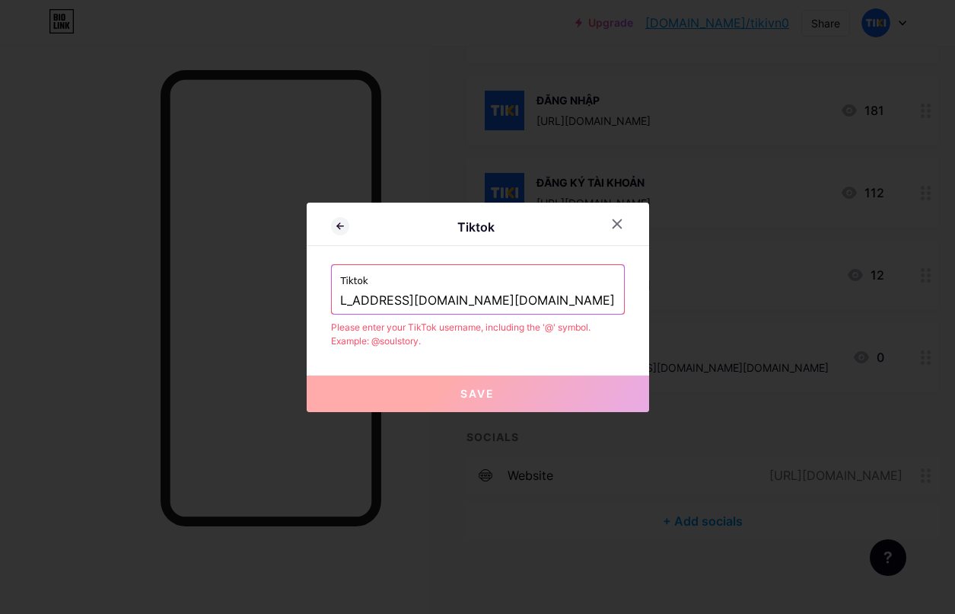
click at [496, 387] on button "Save" at bounding box center [478, 393] width 343 height 37
click at [687, 268] on div at bounding box center [477, 307] width 955 height 614
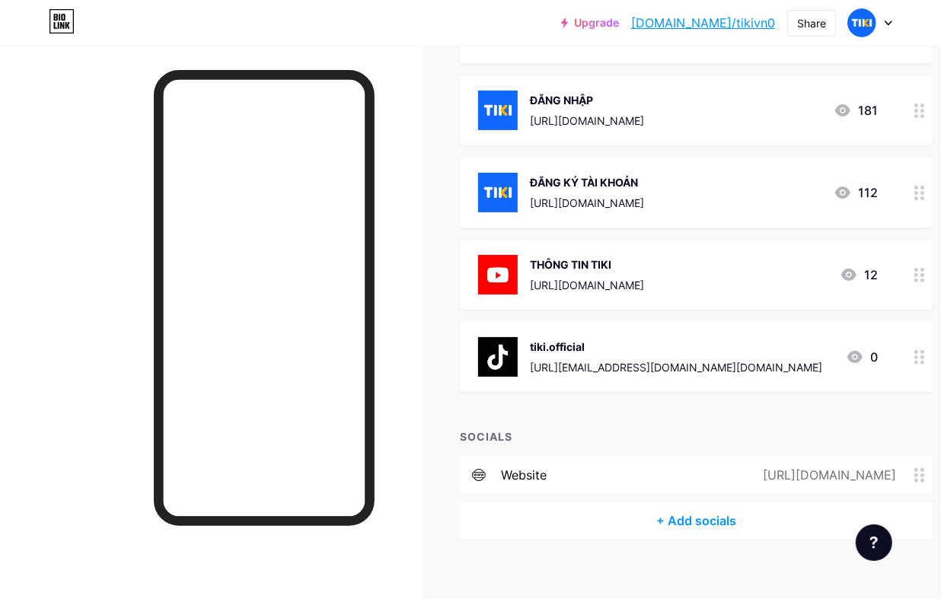
click at [925, 355] on icon at bounding box center [919, 357] width 11 height 14
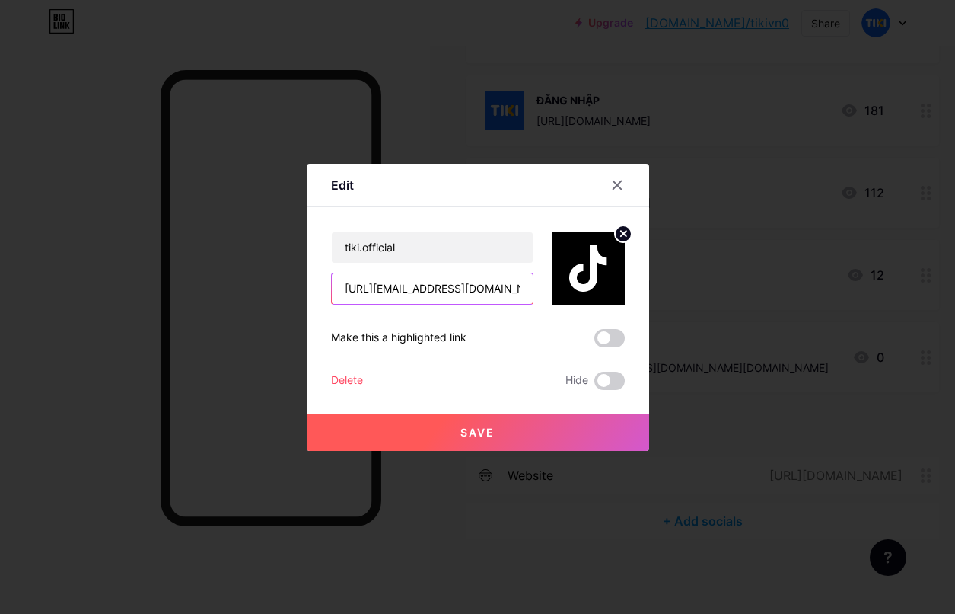
click at [477, 293] on input "[URL][EMAIL_ADDRESS][DOMAIN_NAME][DOMAIN_NAME]" at bounding box center [432, 288] width 201 height 30
paste input "text"
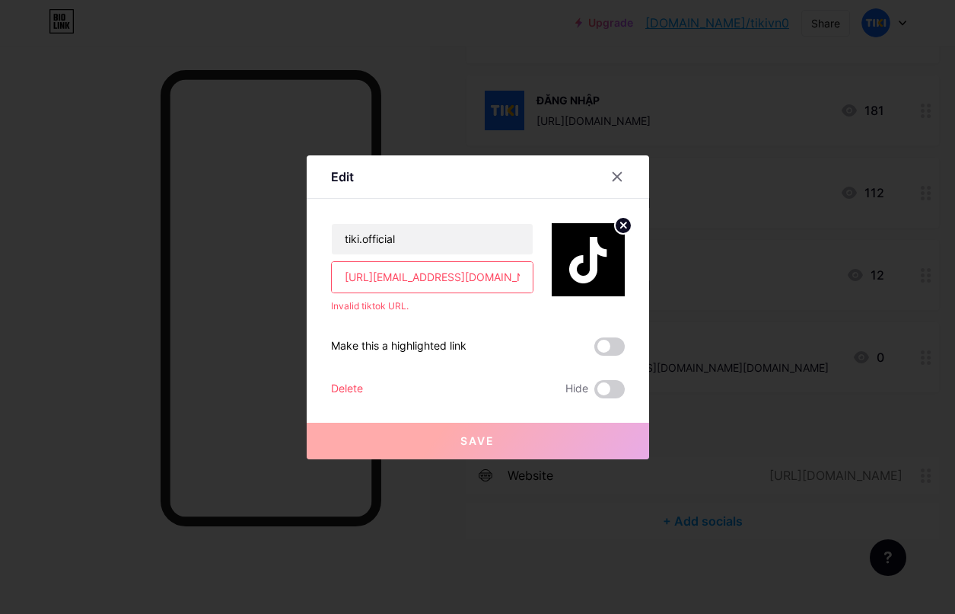
scroll to position [0, 8]
click at [484, 265] on input "[URL][EMAIL_ADDRESS][DOMAIN_NAME][DOMAIN_NAME]" at bounding box center [432, 277] width 201 height 30
click at [464, 278] on input "[URL][EMAIL_ADDRESS][DOMAIN_NAME][DOMAIN_NAME]" at bounding box center [432, 277] width 201 height 30
paste input "/video/7542729890932460808"
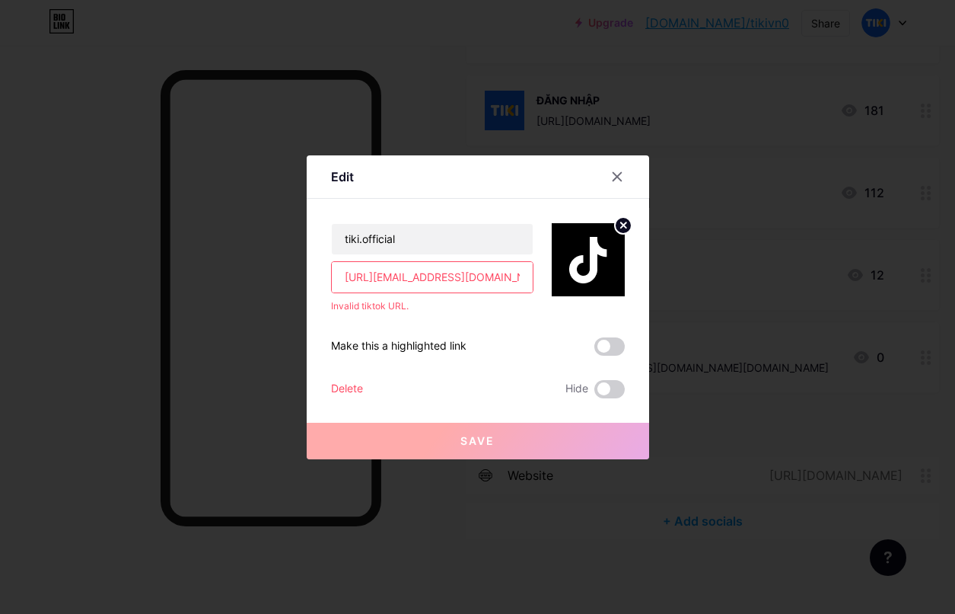
scroll to position [0, 167]
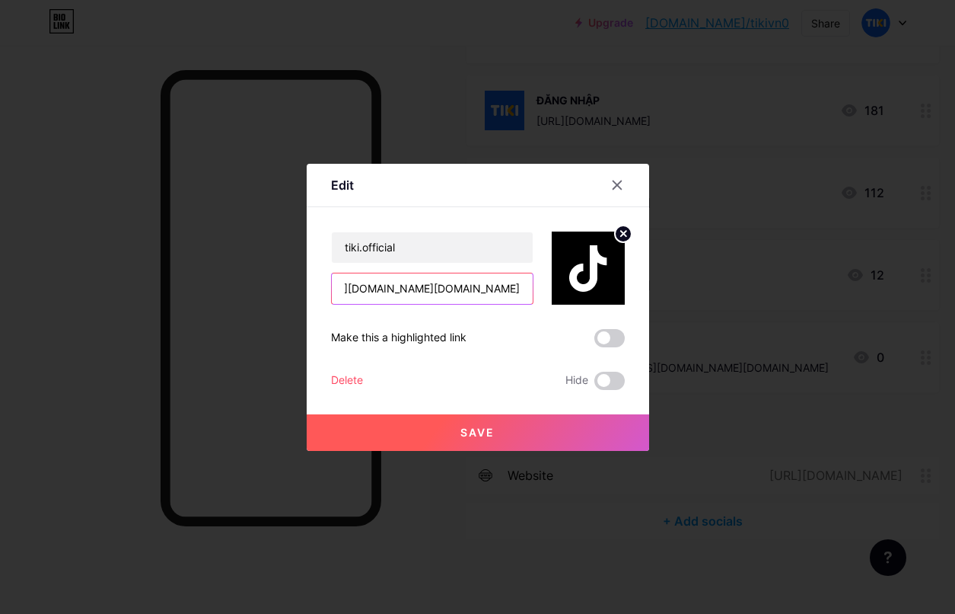
type input "[URL][EMAIL_ADDRESS][DOMAIN_NAME][DOMAIN_NAME]"
click at [546, 438] on button "Save" at bounding box center [478, 432] width 343 height 37
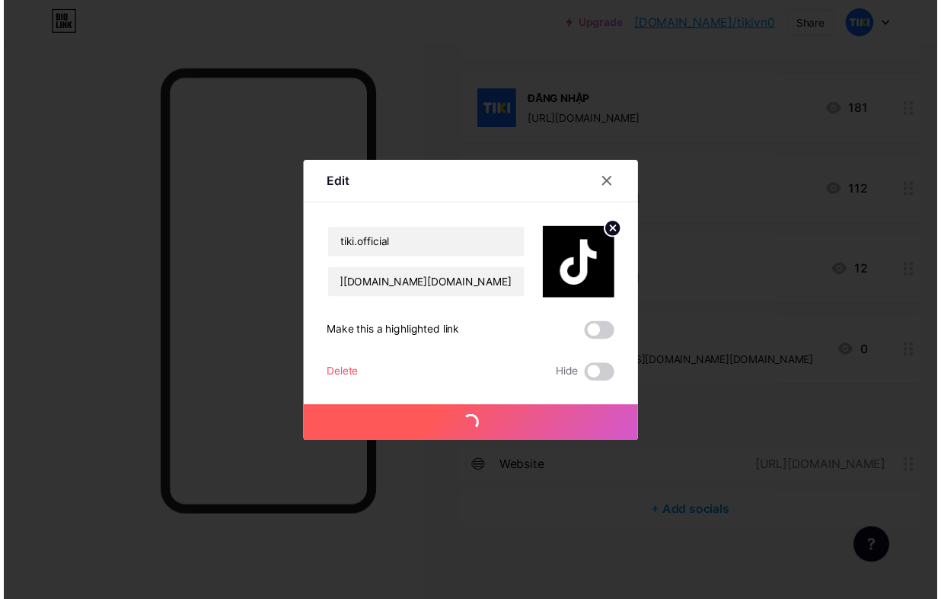
scroll to position [0, 0]
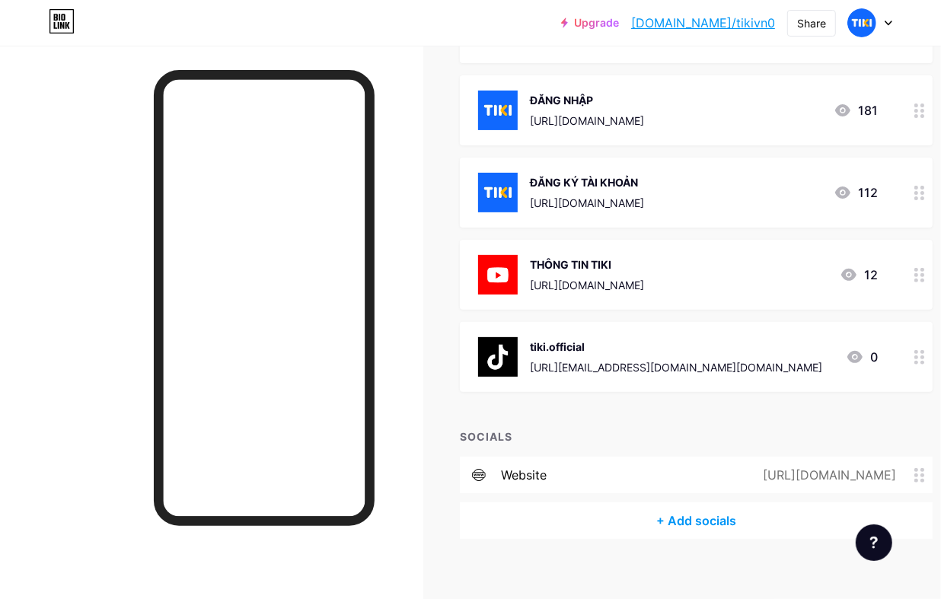
click at [923, 352] on icon at bounding box center [919, 357] width 11 height 14
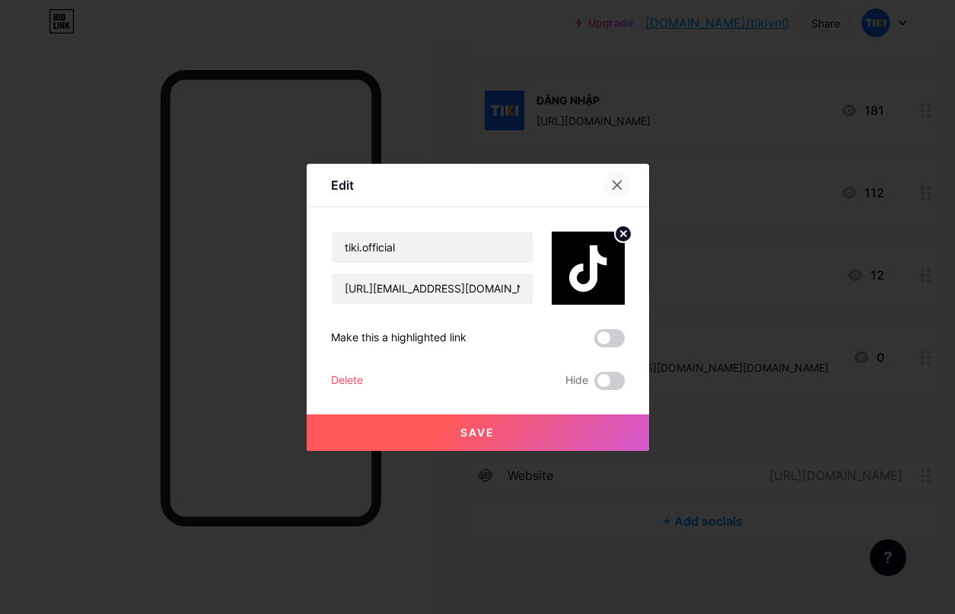
click at [614, 180] on icon at bounding box center [617, 185] width 12 height 12
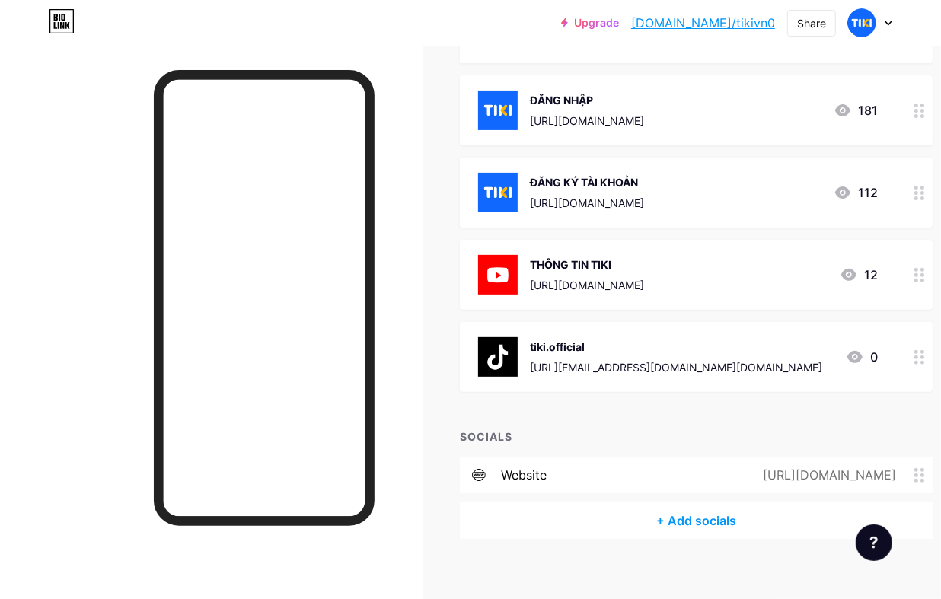
click at [923, 352] on icon at bounding box center [919, 357] width 11 height 14
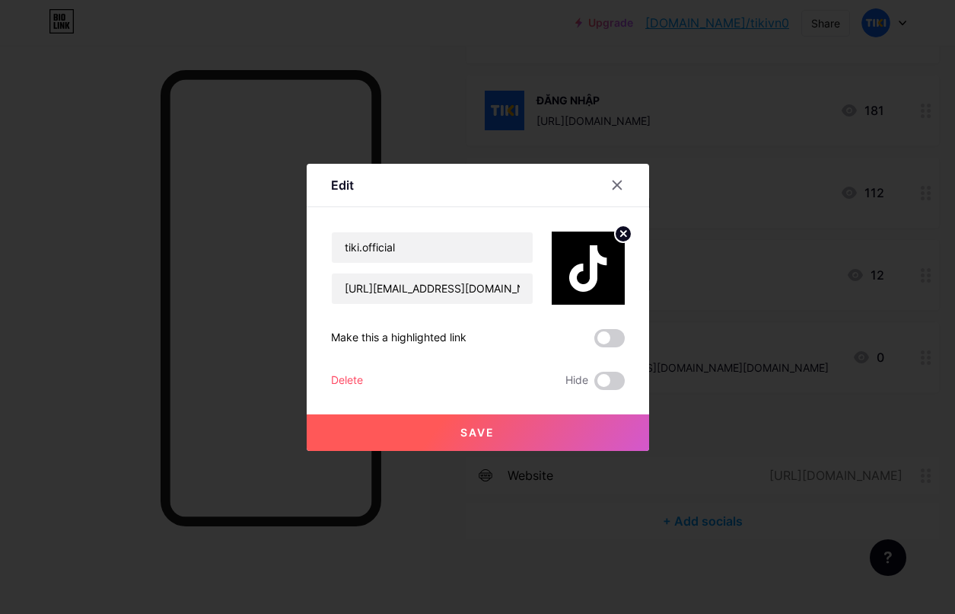
click at [359, 378] on div "Delete" at bounding box center [347, 380] width 32 height 18
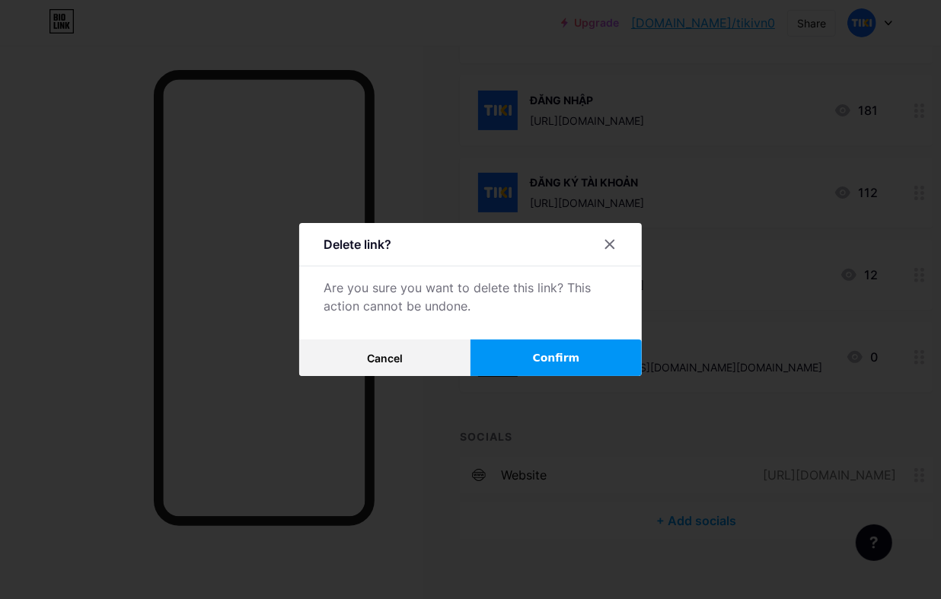
click at [546, 363] on span "Confirm" at bounding box center [556, 358] width 47 height 16
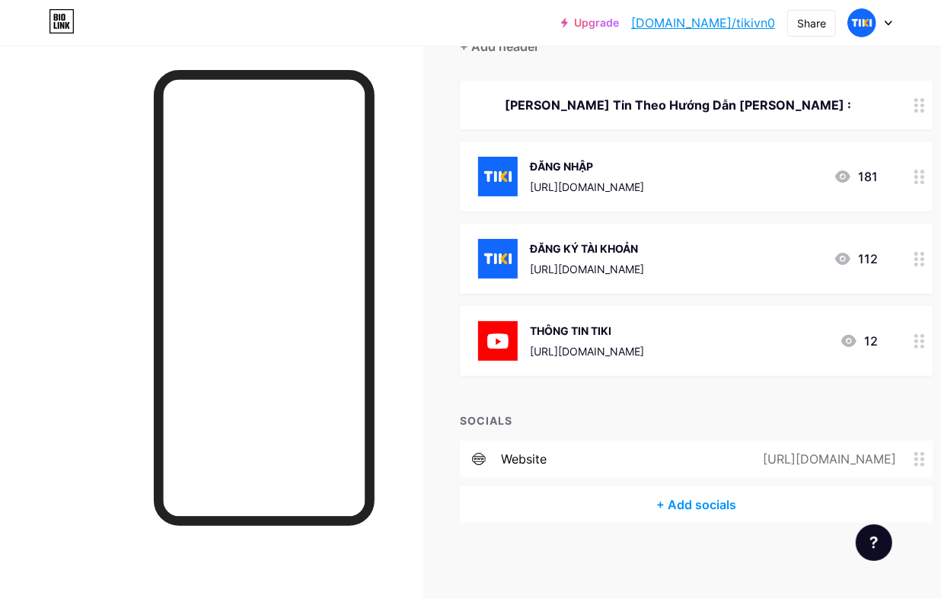
scroll to position [157, 0]
